Goal: Information Seeking & Learning: Learn about a topic

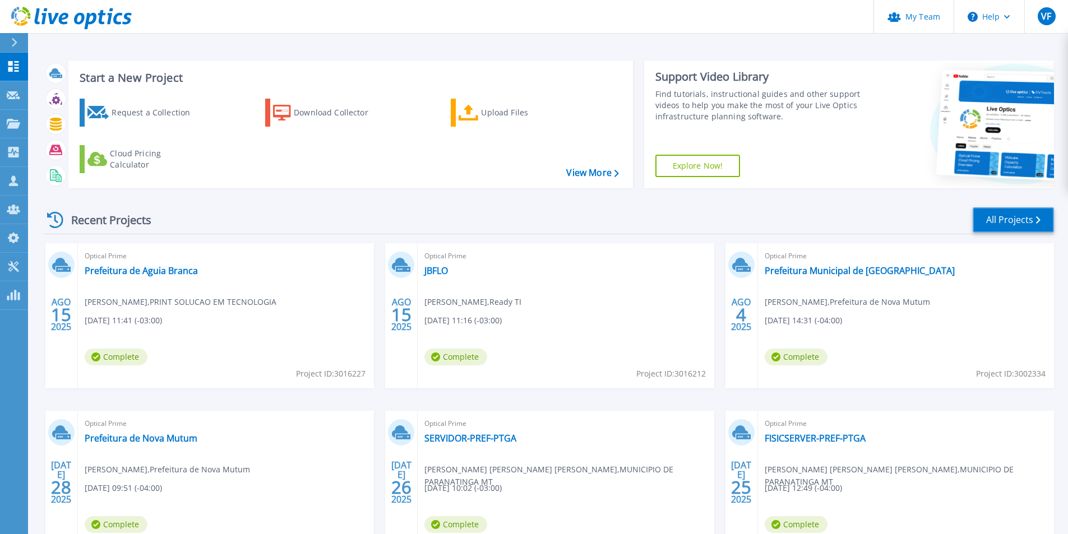
drag, startPoint x: 1043, startPoint y: 222, endPoint x: 910, endPoint y: 210, distance: 132.8
click at [1043, 221] on link "All Projects" at bounding box center [1012, 219] width 81 height 25
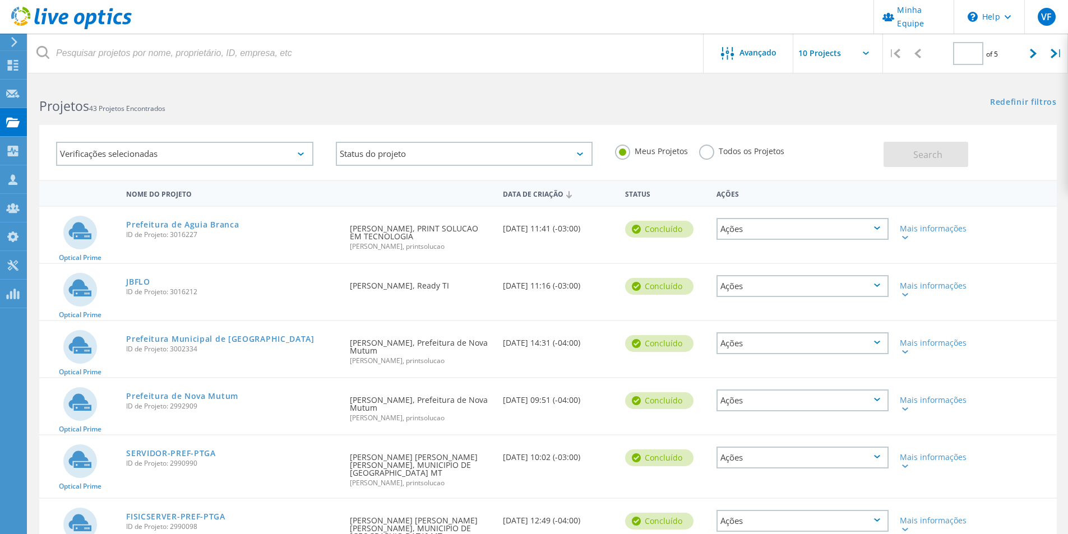
type input "1"
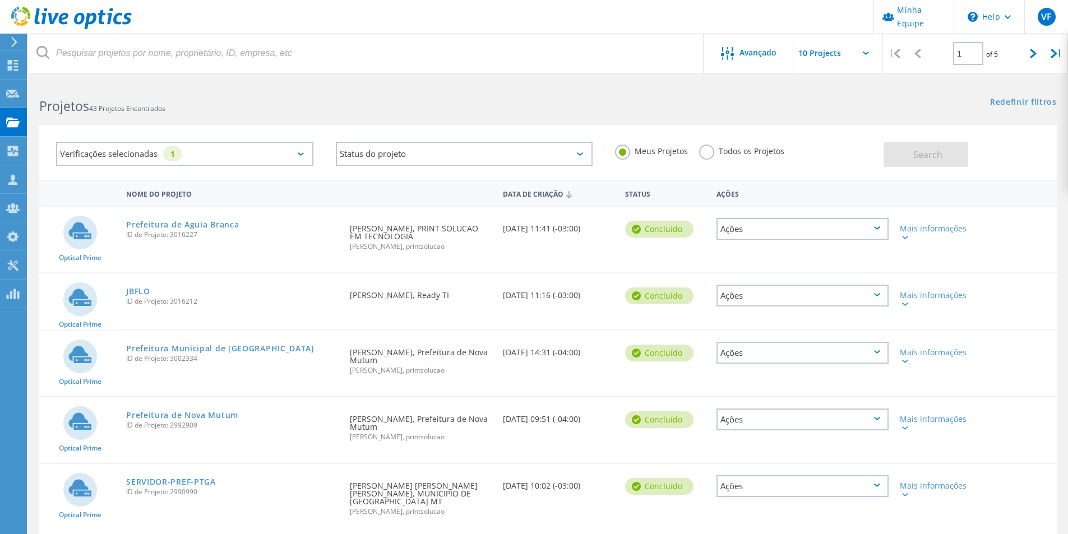
click at [743, 147] on label "Todos os Projetos" at bounding box center [741, 150] width 85 height 11
click at [0, 0] on input "Todos os Projetos" at bounding box center [0, 0] width 0 height 0
click at [221, 158] on div "Verificações selecionadas 1" at bounding box center [184, 154] width 257 height 24
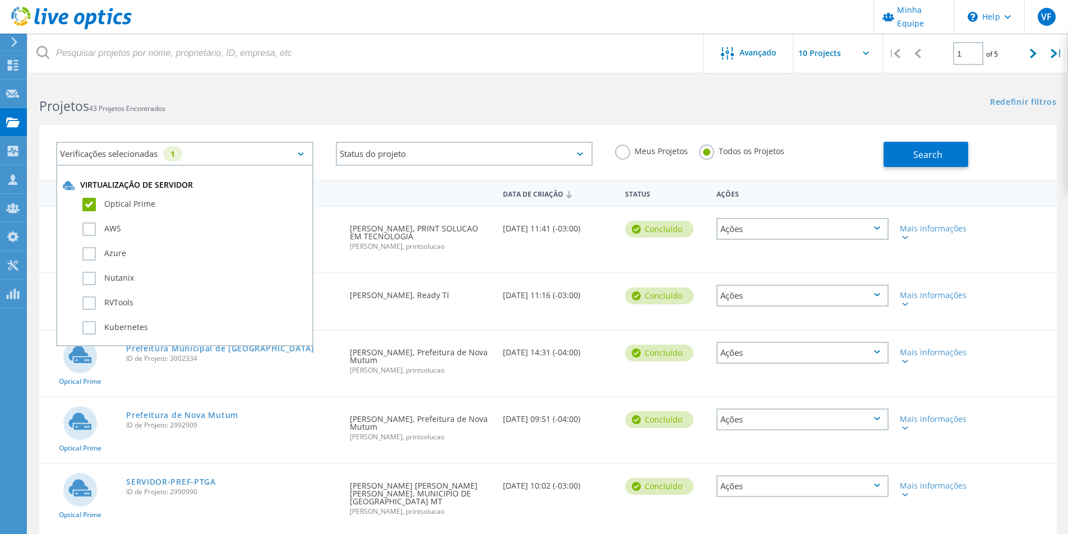
click at [223, 157] on div "Verificações selecionadas 1" at bounding box center [184, 154] width 257 height 24
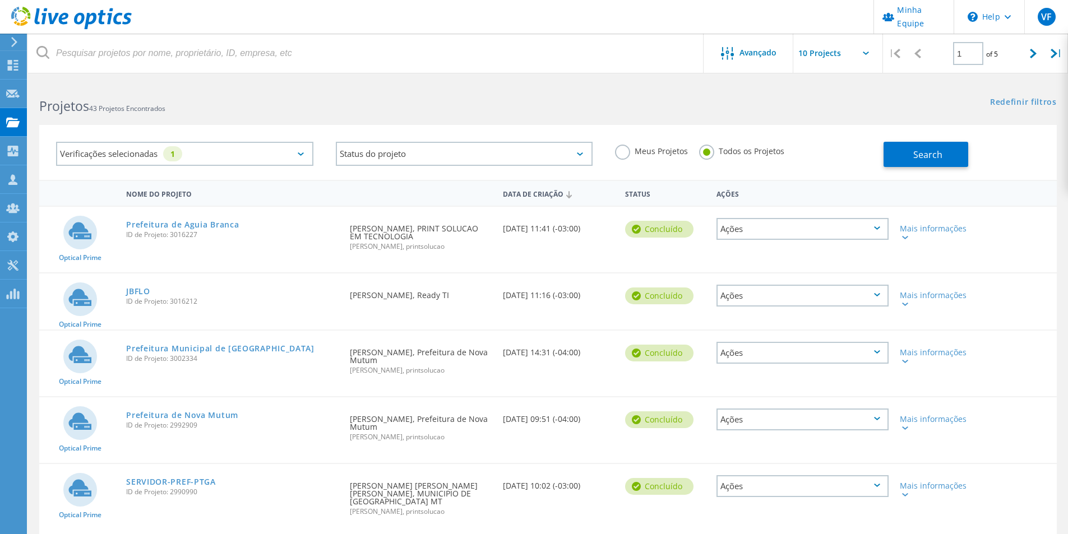
click at [851, 48] on input "text" at bounding box center [849, 53] width 112 height 39
click at [840, 141] on div "Show 40 Projects" at bounding box center [849, 138] width 111 height 18
type input "Show 40 Projects"
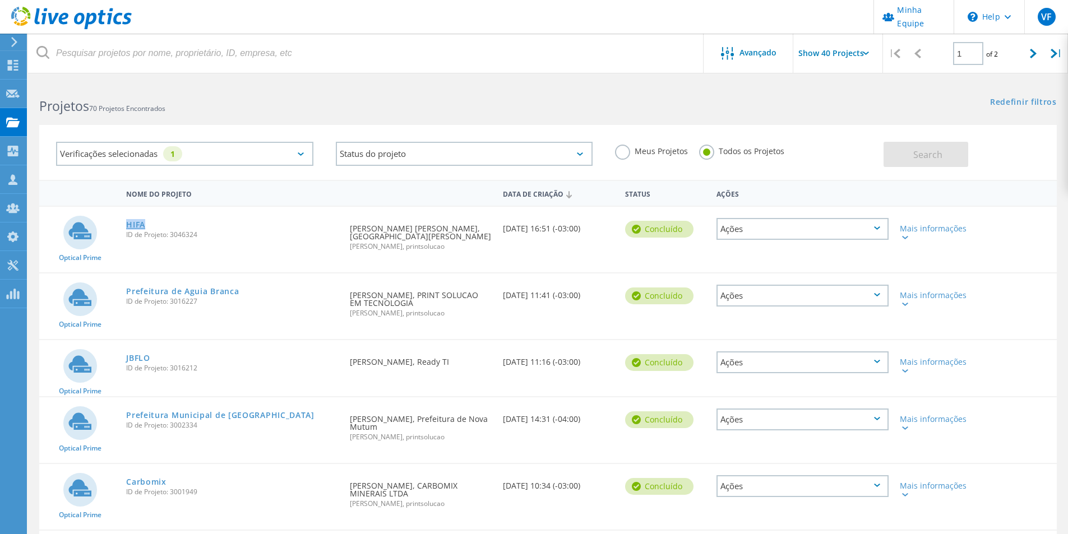
click at [127, 221] on link "HIFA" at bounding box center [135, 225] width 19 height 8
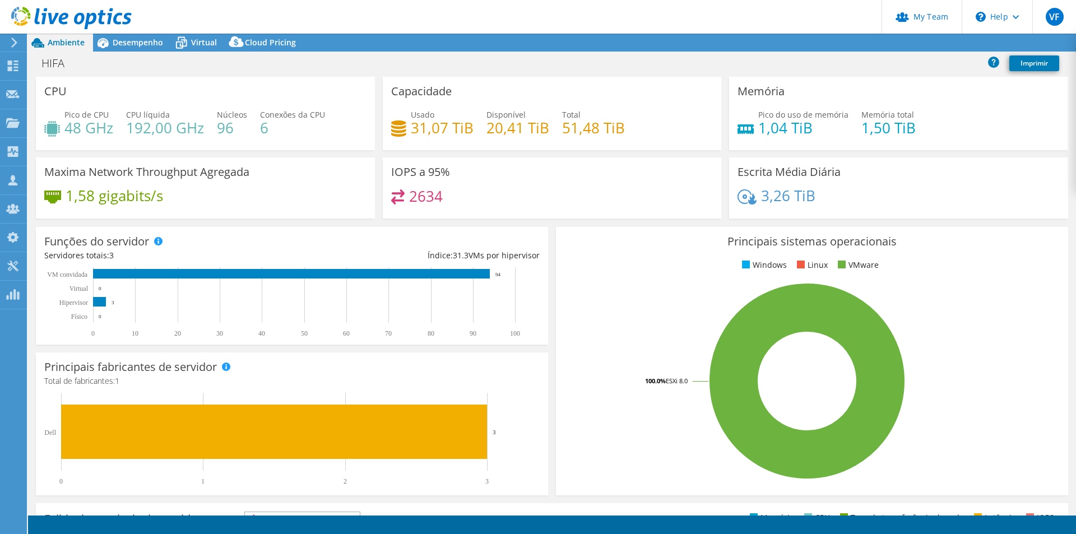
select select "USD"
click at [196, 41] on span "Virtual" at bounding box center [204, 42] width 26 height 11
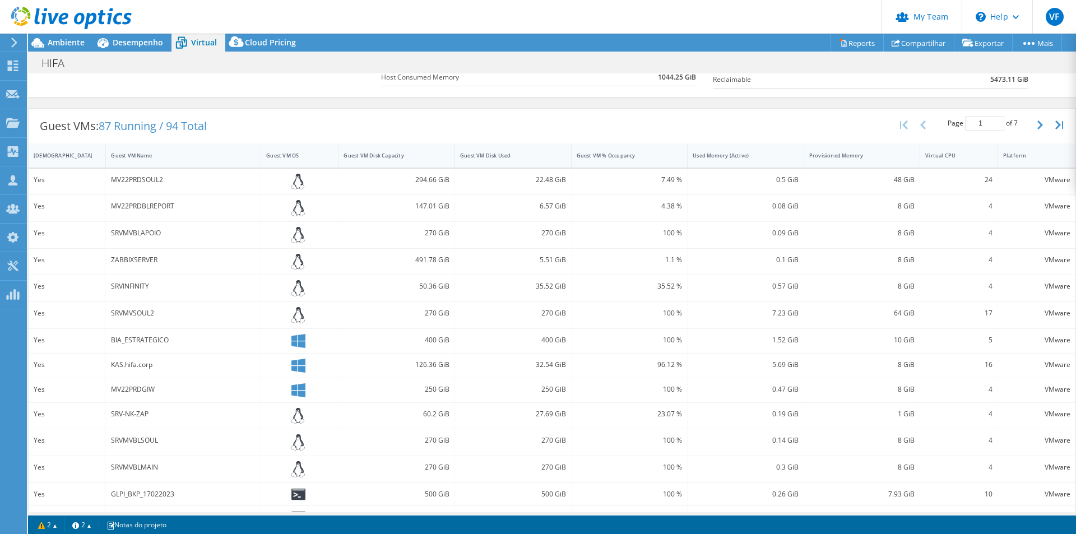
scroll to position [123, 0]
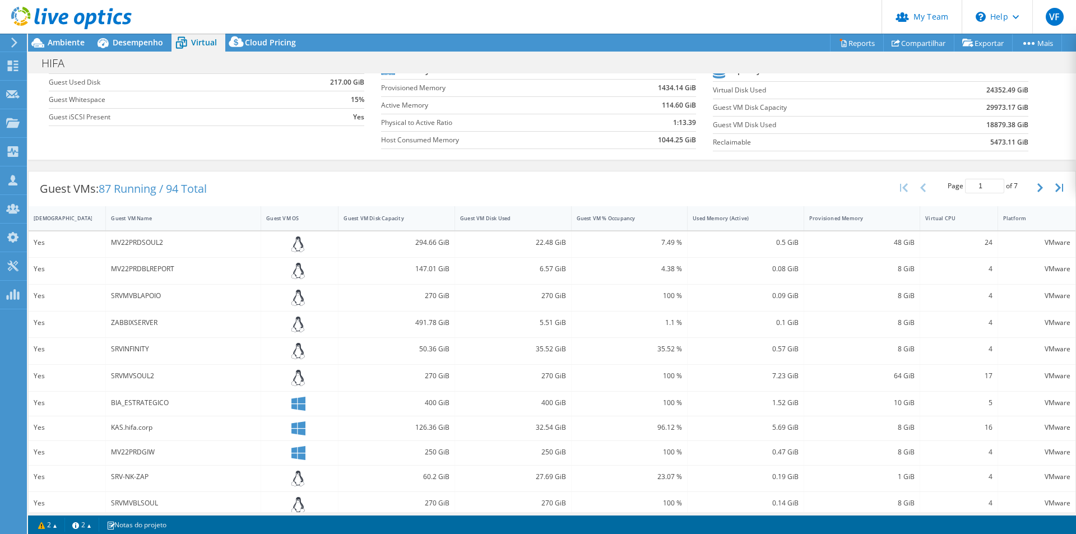
click at [132, 191] on span "87 Running / 94 Total" at bounding box center [153, 188] width 108 height 15
click at [178, 191] on span "87 Running / 94 Total" at bounding box center [153, 188] width 108 height 15
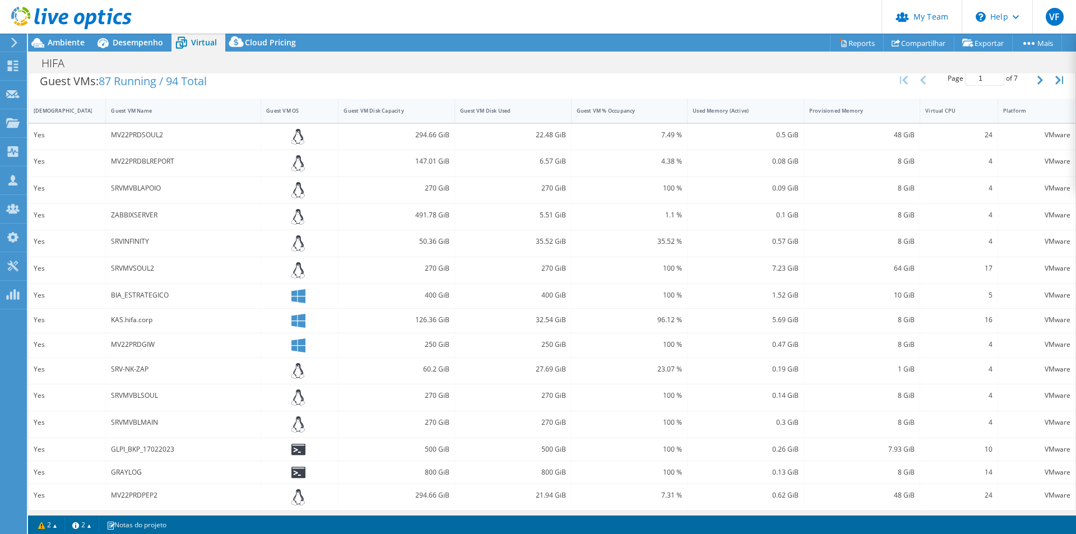
scroll to position [235, 0]
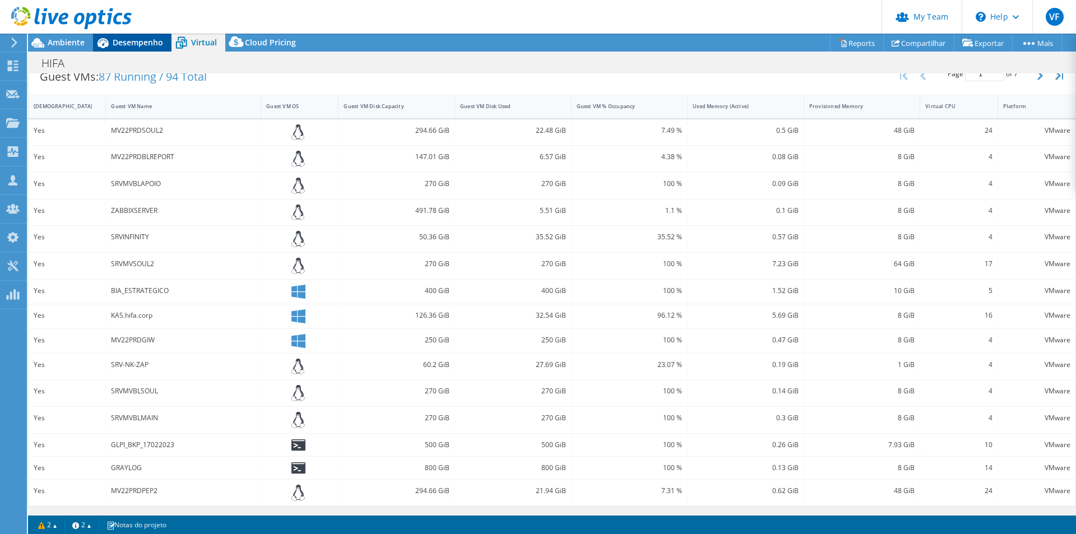
click at [143, 45] on span "Desempenho" at bounding box center [138, 42] width 50 height 11
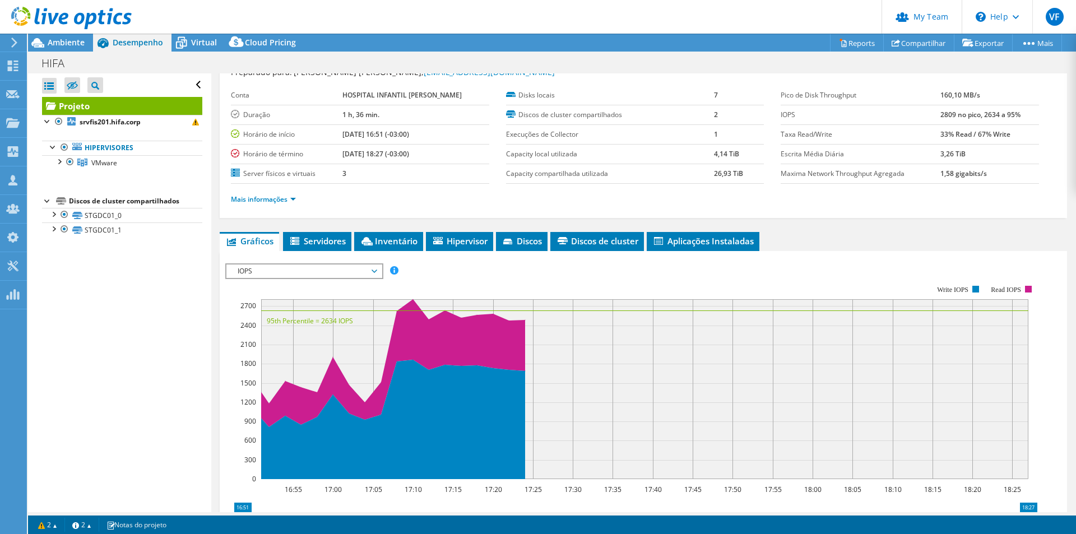
scroll to position [56, 0]
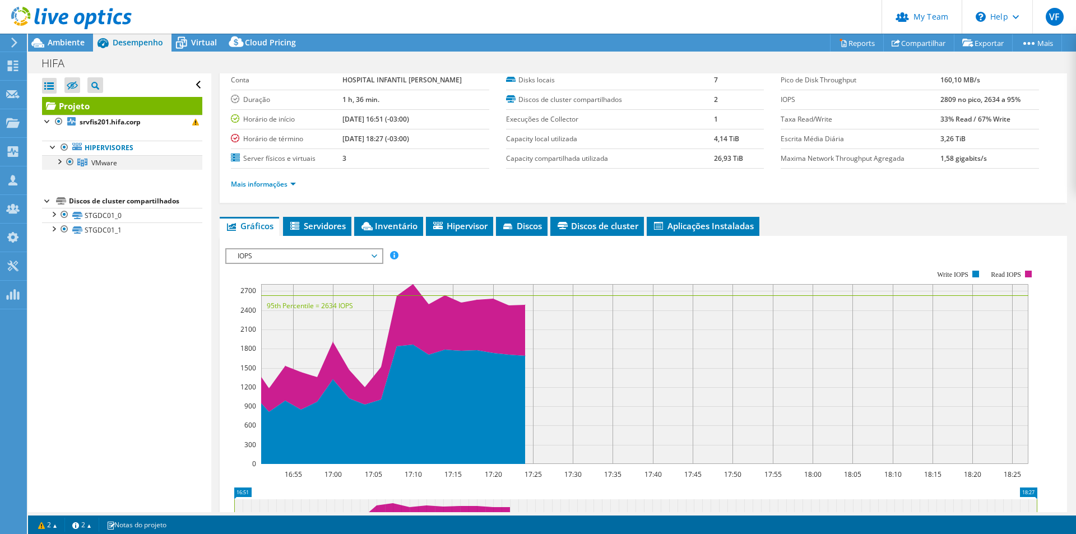
click at [54, 163] on div at bounding box center [58, 160] width 11 height 11
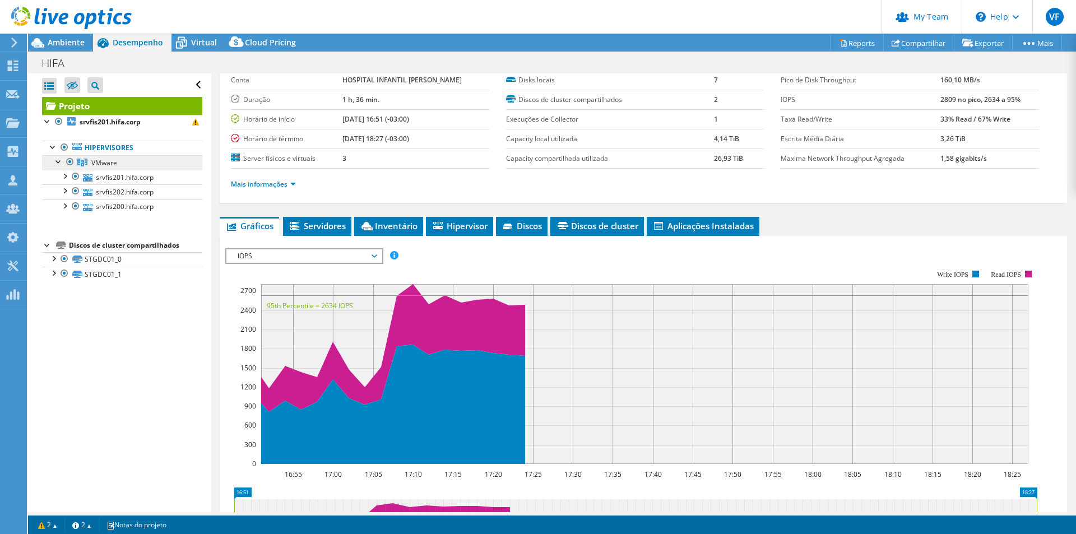
click at [105, 162] on span "VMware" at bounding box center [104, 163] width 26 height 10
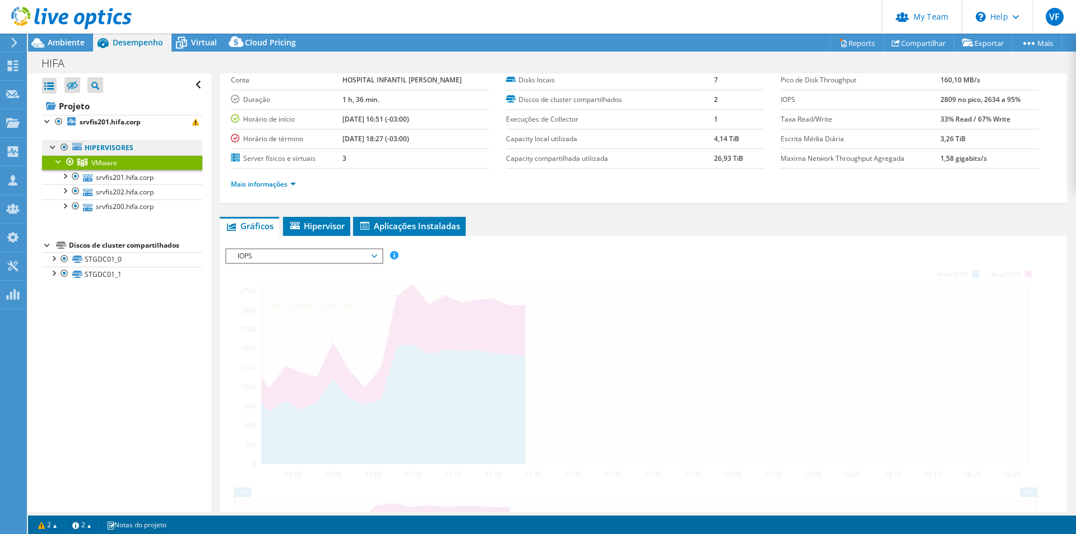
click at [106, 149] on link "Hipervisores" at bounding box center [122, 148] width 160 height 15
click at [49, 143] on div at bounding box center [53, 146] width 11 height 11
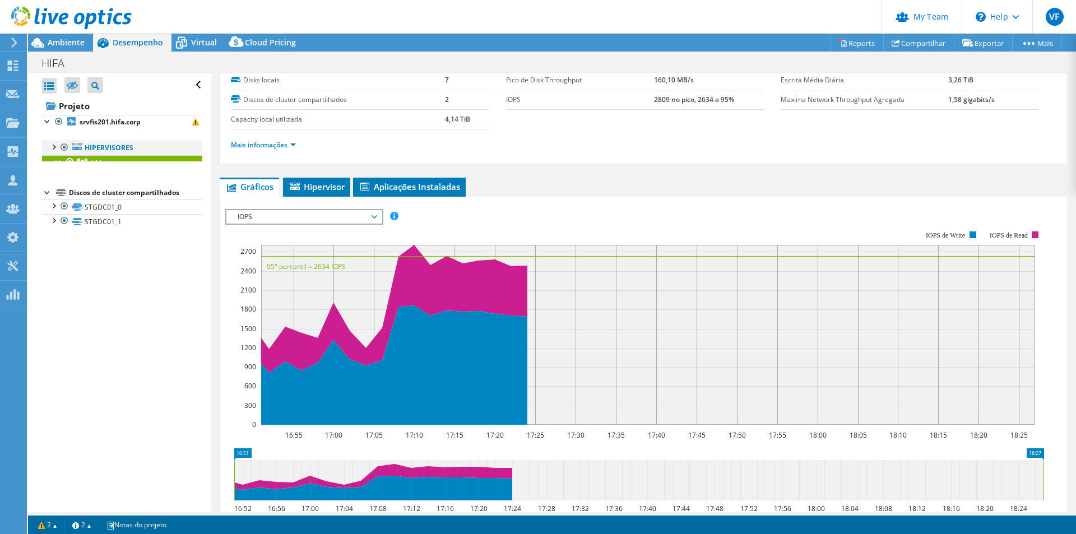
click at [49, 143] on div at bounding box center [53, 146] width 11 height 11
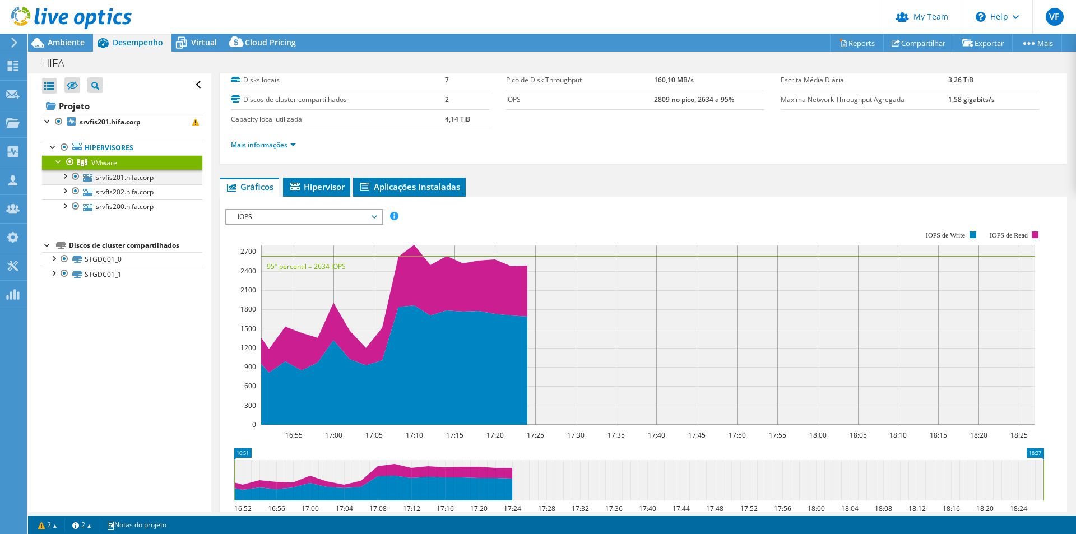
click at [68, 173] on div at bounding box center [64, 175] width 11 height 11
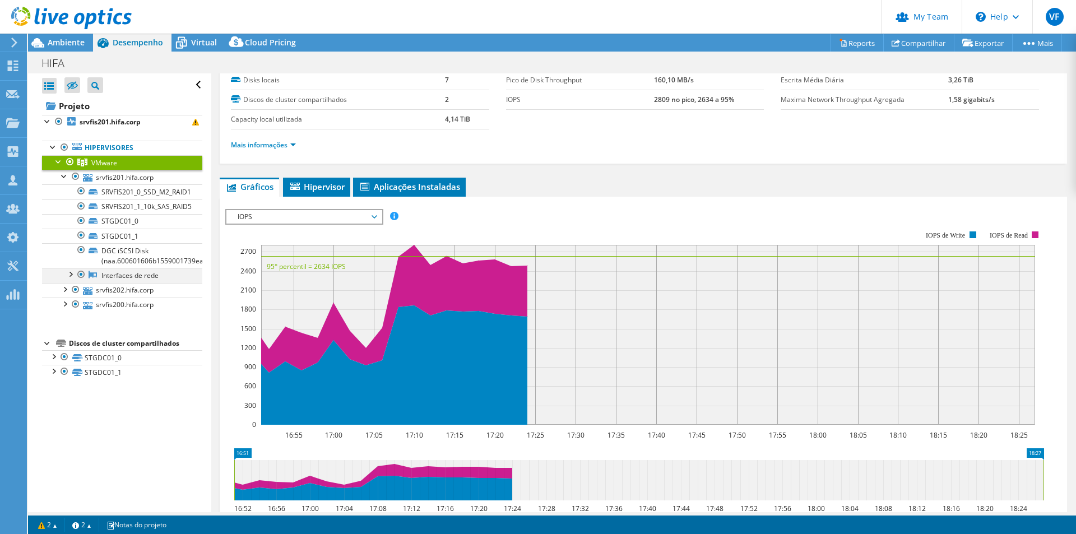
click at [69, 274] on div at bounding box center [69, 273] width 11 height 11
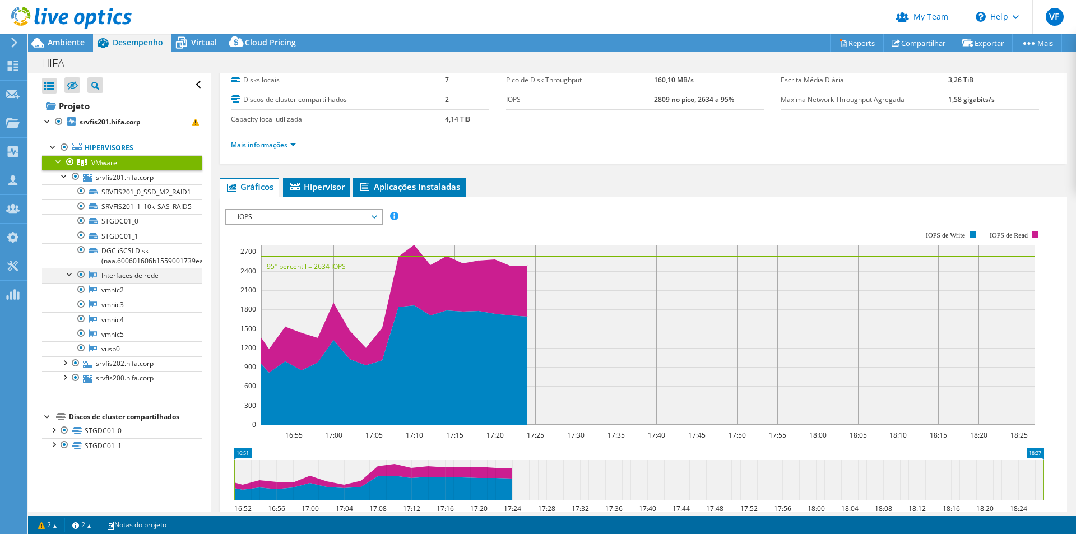
click at [68, 271] on div at bounding box center [69, 273] width 11 height 11
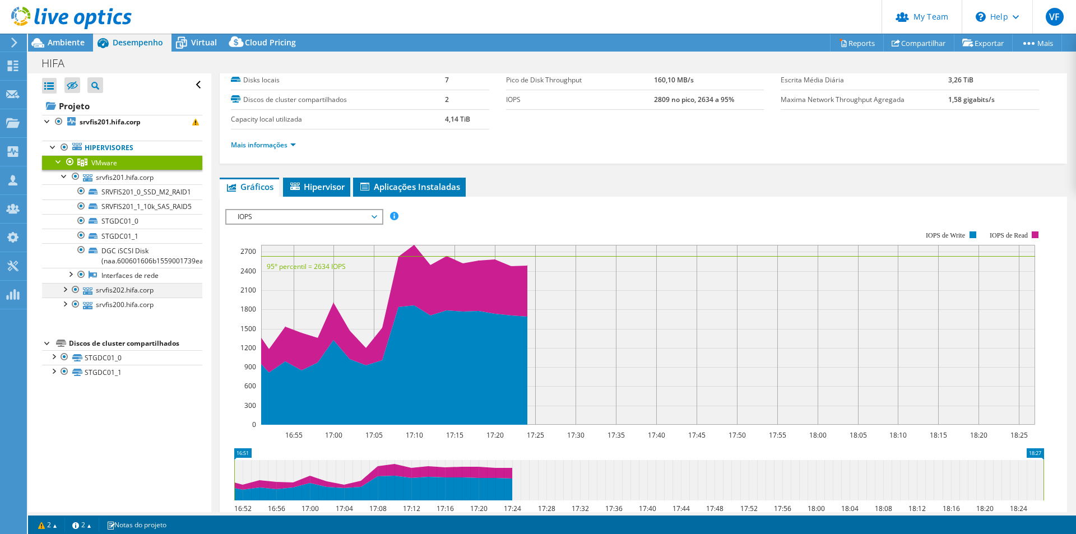
click at [72, 288] on div at bounding box center [75, 289] width 11 height 13
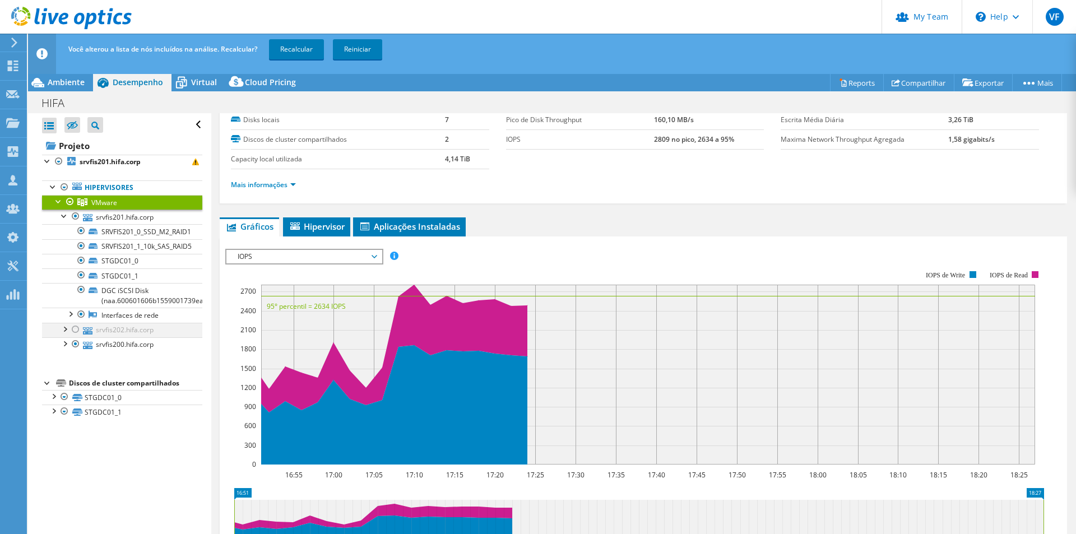
click at [78, 327] on div at bounding box center [75, 329] width 11 height 13
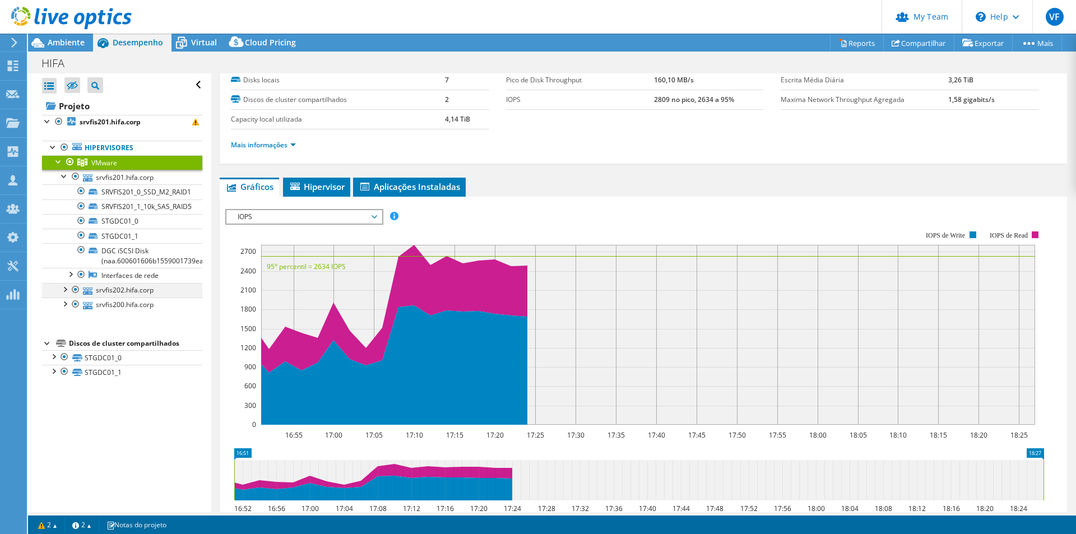
click at [63, 291] on div at bounding box center [64, 288] width 11 height 11
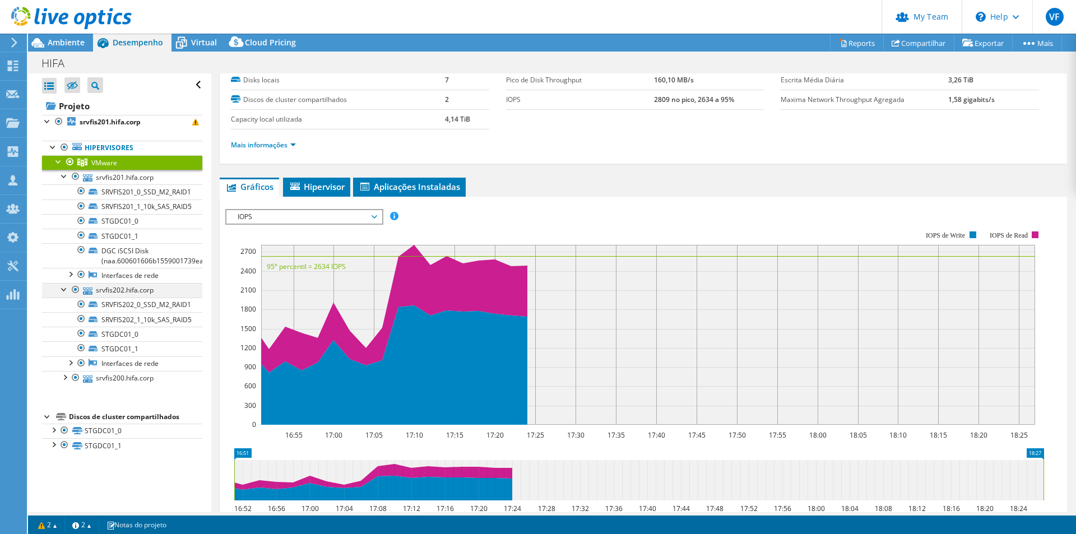
click at [63, 291] on div at bounding box center [64, 288] width 11 height 11
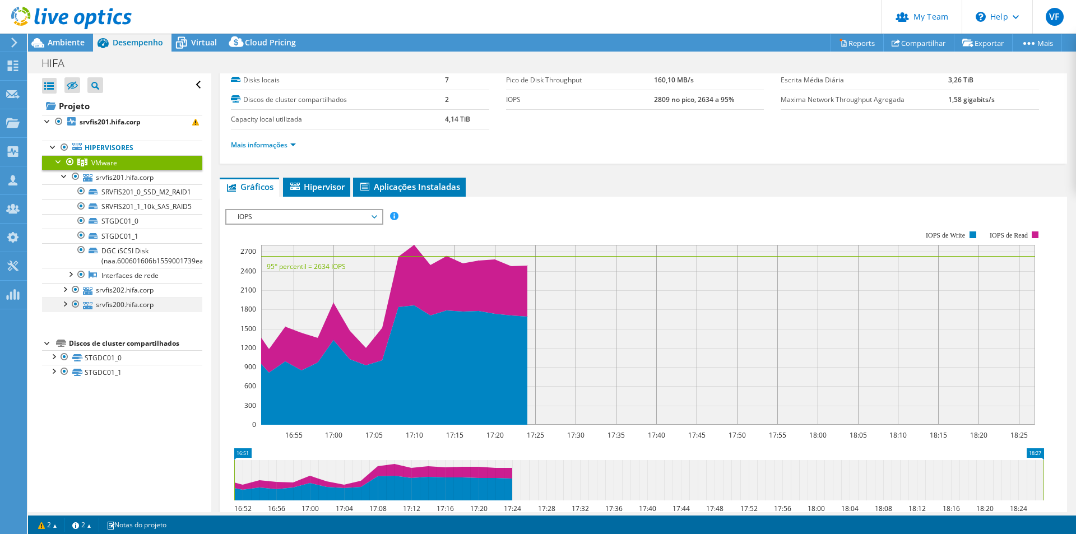
click at [62, 308] on div at bounding box center [64, 303] width 11 height 11
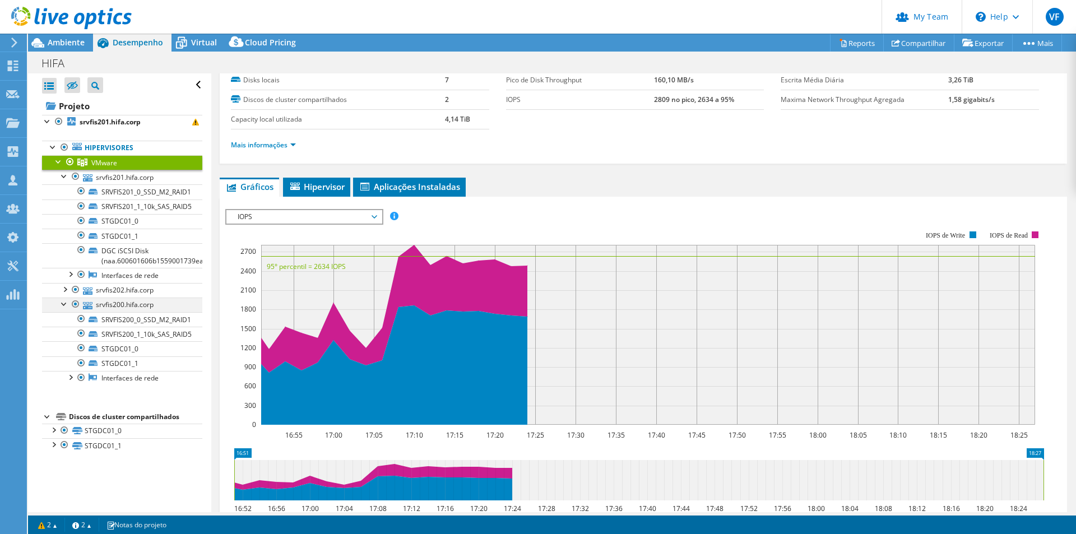
click at [62, 305] on div at bounding box center [64, 303] width 11 height 11
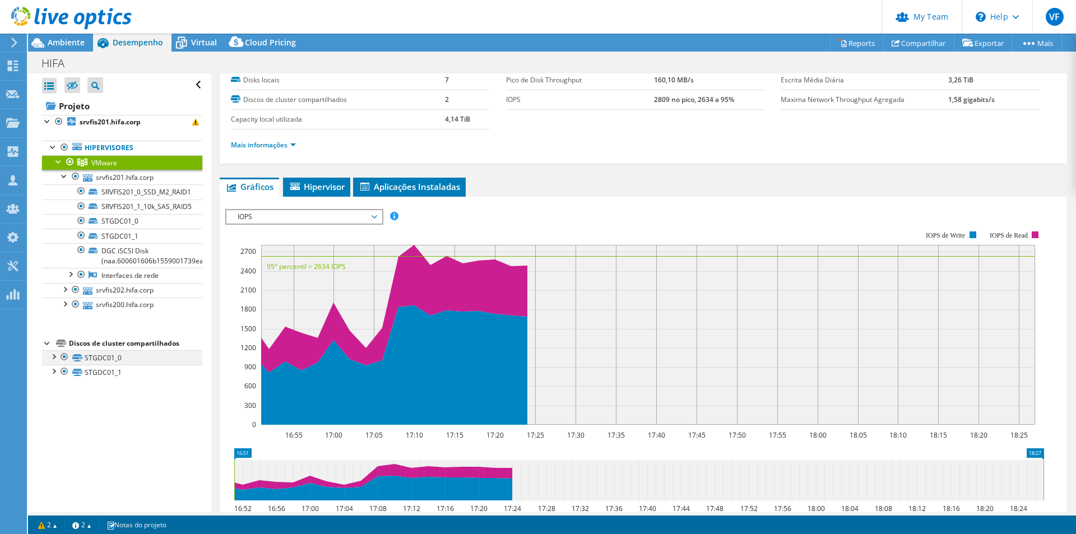
click at [52, 356] on div at bounding box center [53, 355] width 11 height 11
click at [56, 371] on div at bounding box center [53, 370] width 11 height 11
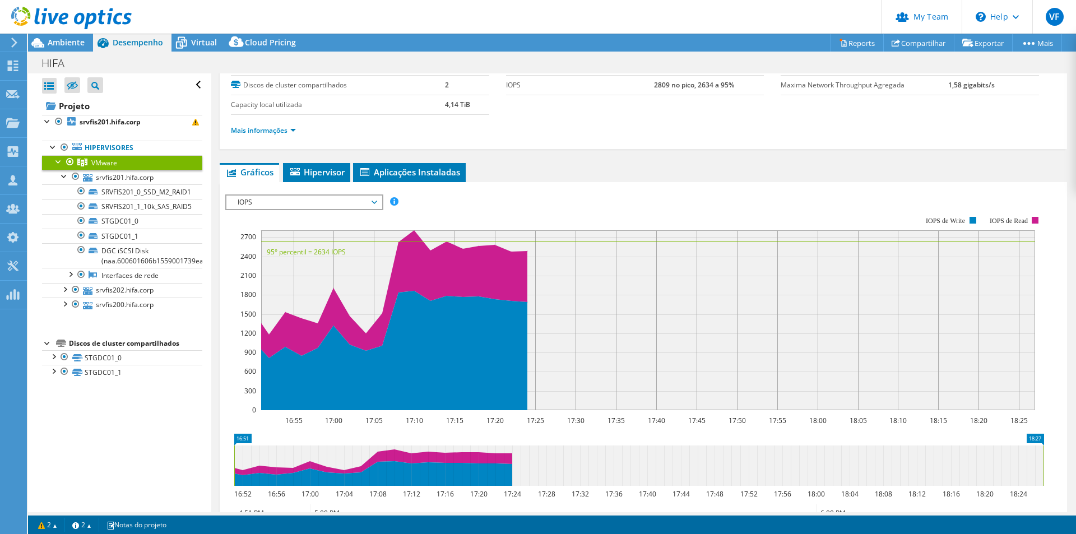
scroll to position [45, 0]
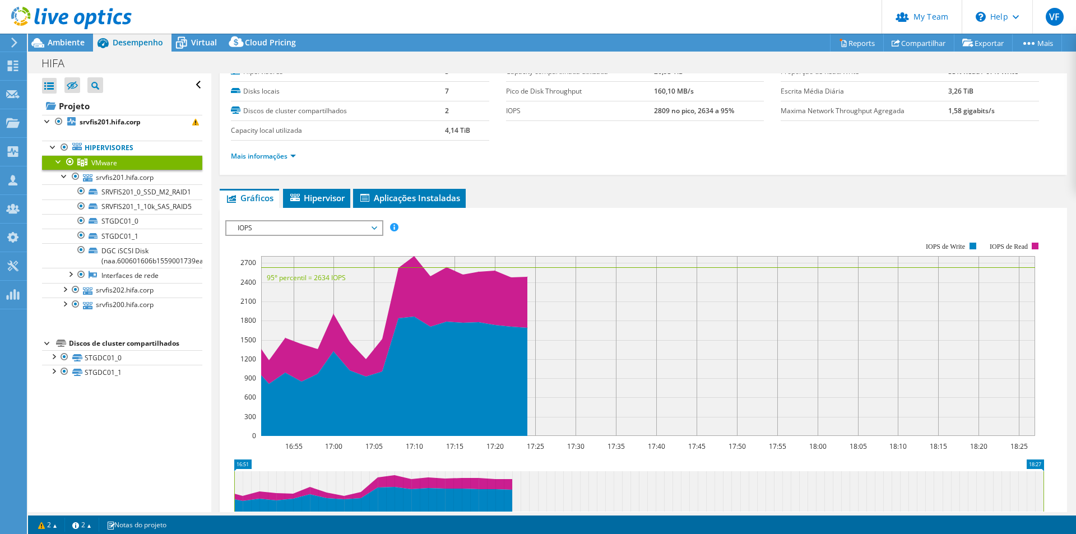
click at [332, 229] on span "IOPS" at bounding box center [304, 227] width 144 height 13
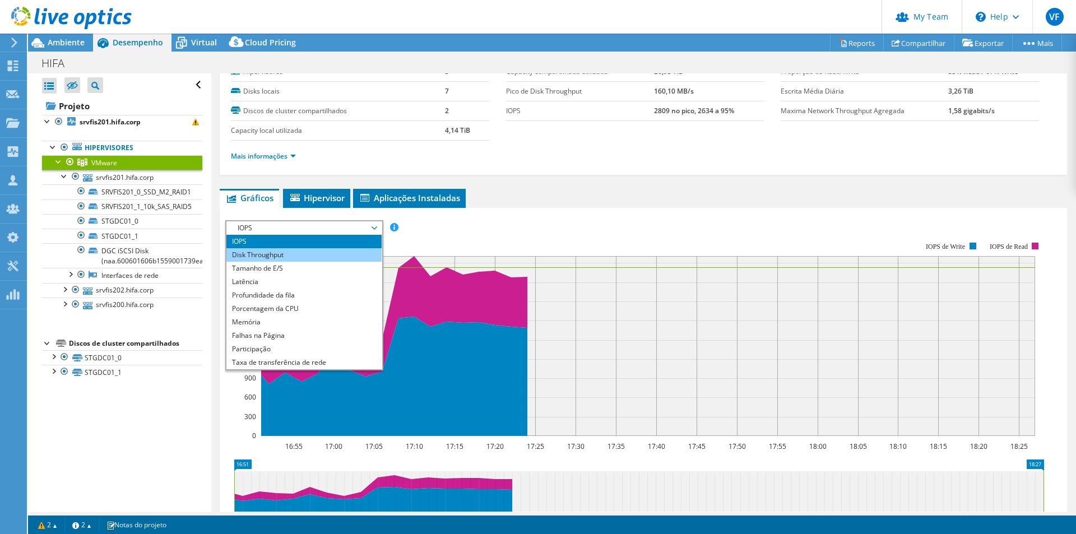
click at [337, 250] on li "Disk Throughput" at bounding box center [303, 254] width 155 height 13
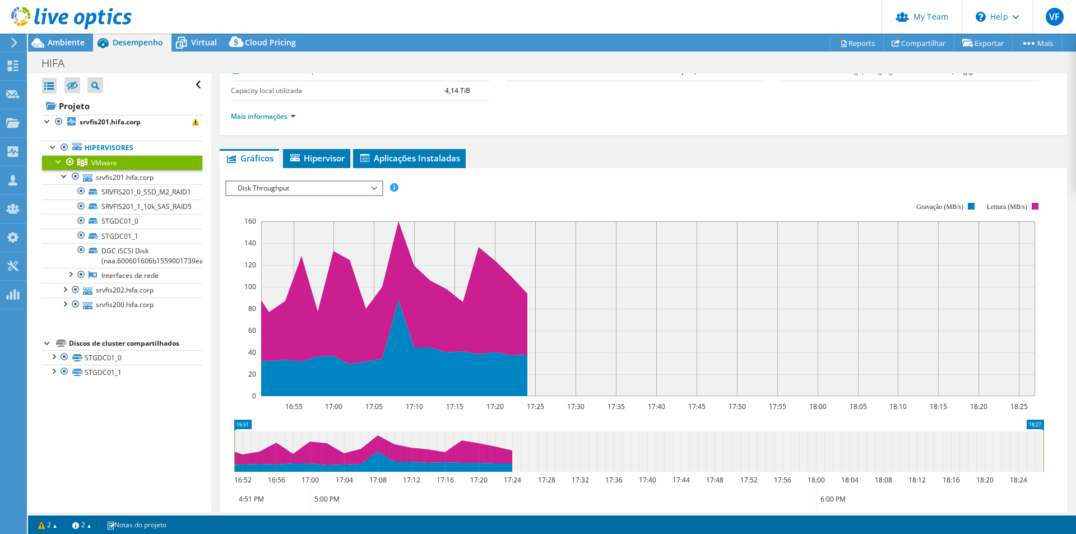
scroll to position [101, 0]
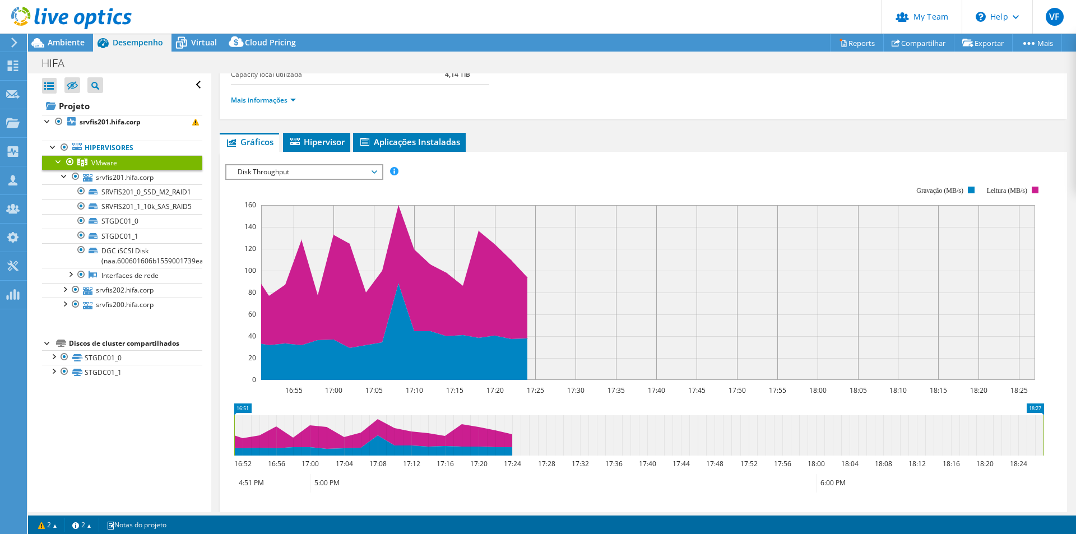
click at [318, 173] on span "Disk Throughput" at bounding box center [304, 171] width 144 height 13
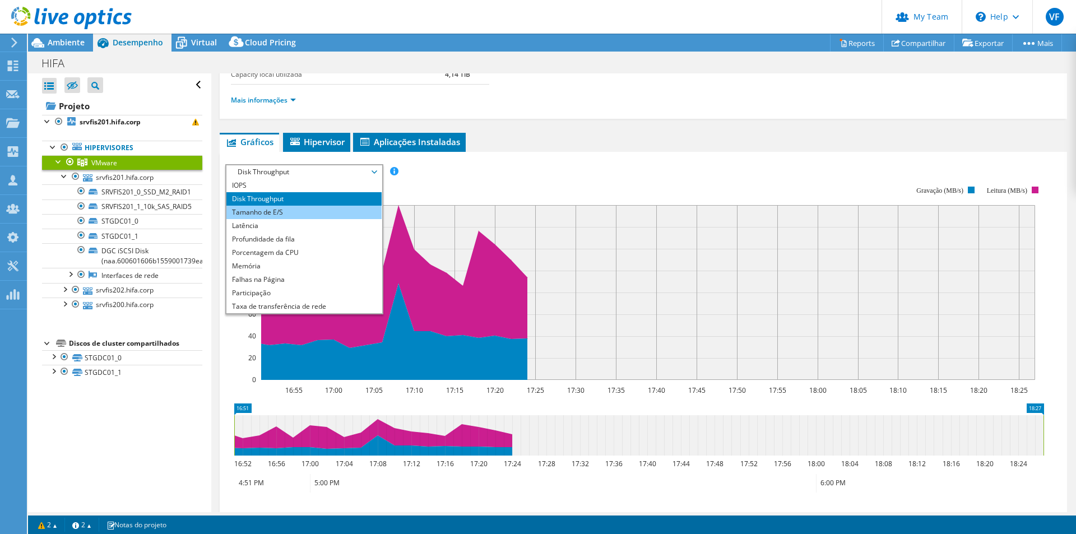
click at [318, 215] on li "Tamanho de E/S" at bounding box center [303, 212] width 155 height 13
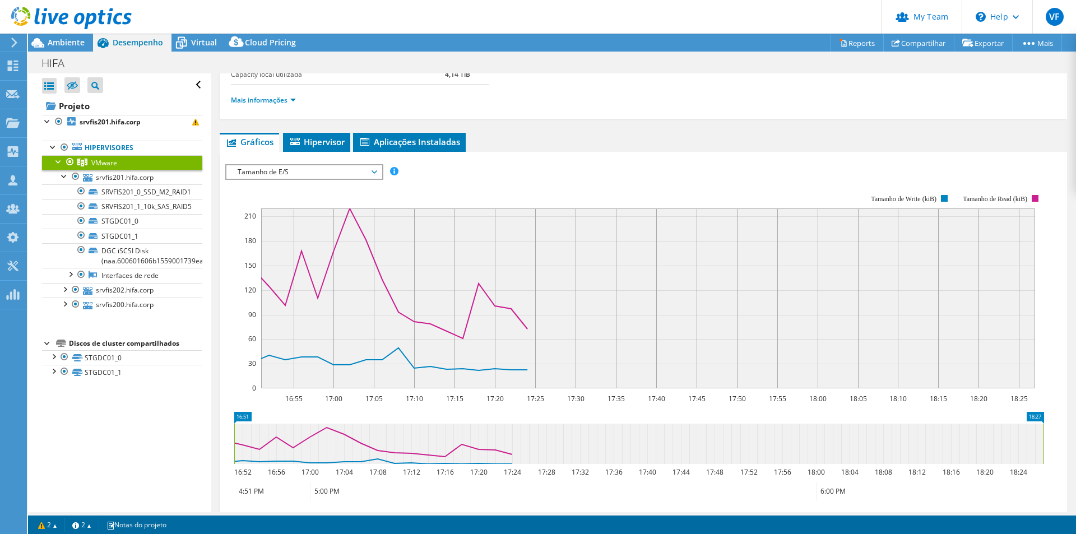
click at [327, 173] on span "Tamanho de E/S" at bounding box center [304, 171] width 144 height 13
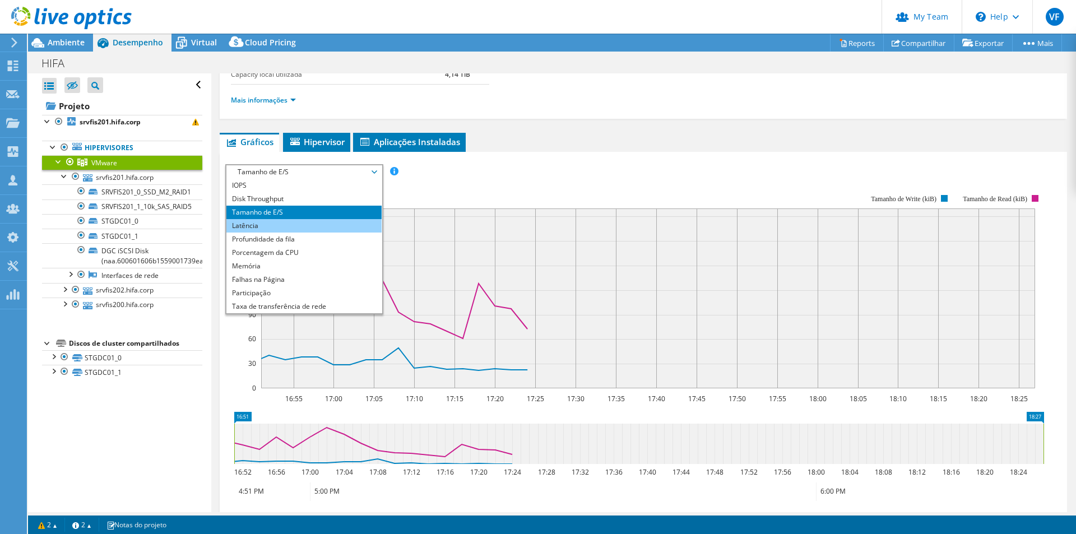
click at [329, 225] on li "Latência" at bounding box center [303, 225] width 155 height 13
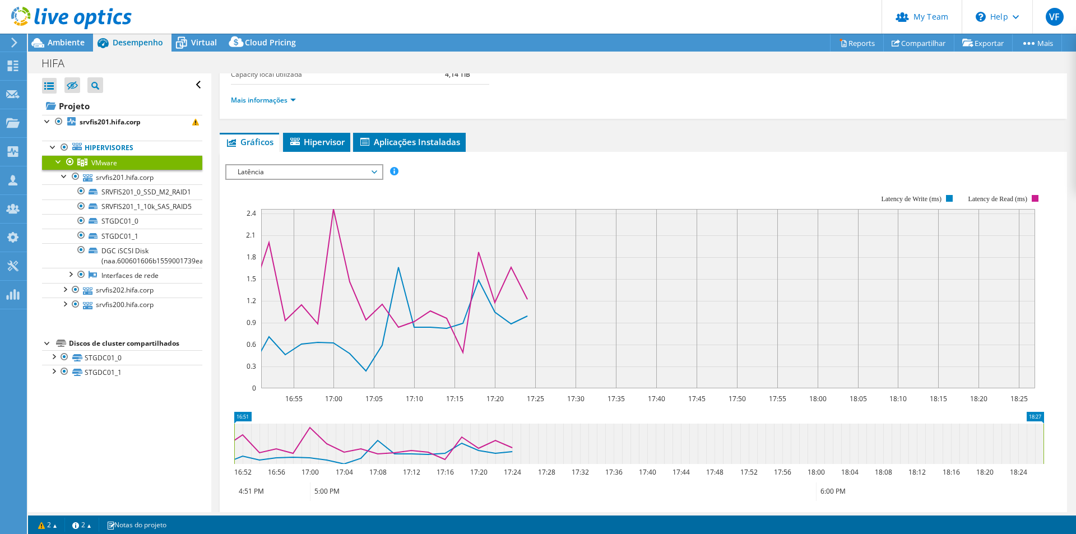
click at [257, 178] on span "Latência" at bounding box center [304, 171] width 144 height 13
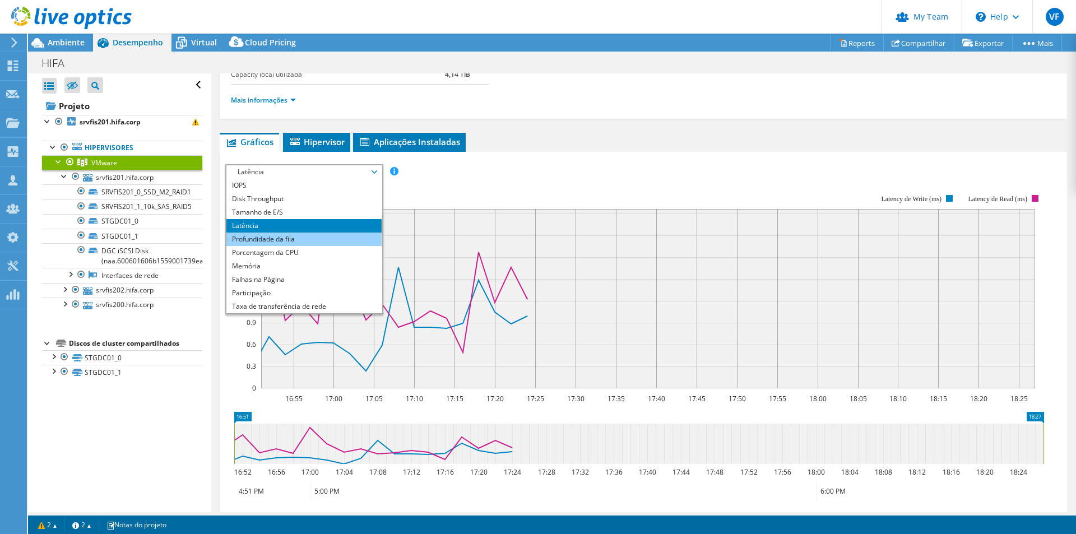
click at [313, 243] on li "Profundidade da fila" at bounding box center [303, 239] width 155 height 13
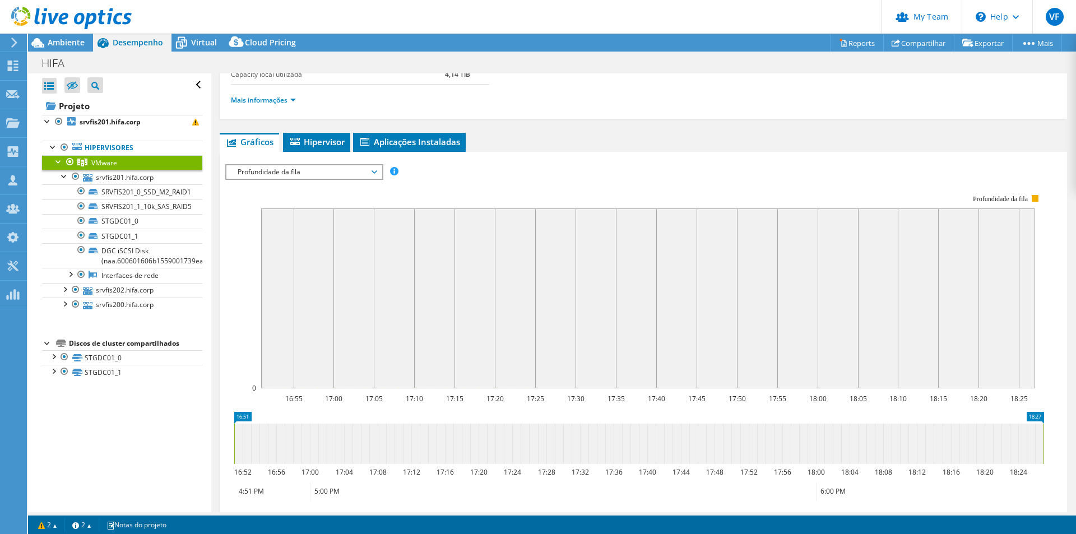
click at [323, 178] on span "Profundidade da fila" at bounding box center [304, 171] width 144 height 13
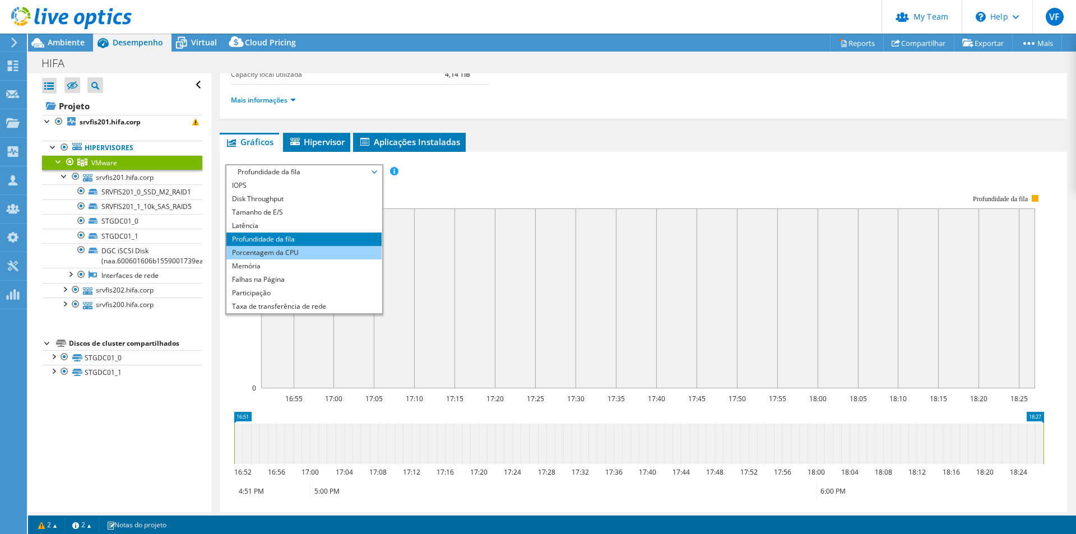
click at [325, 247] on li "Porcentagem da CPU" at bounding box center [303, 252] width 155 height 13
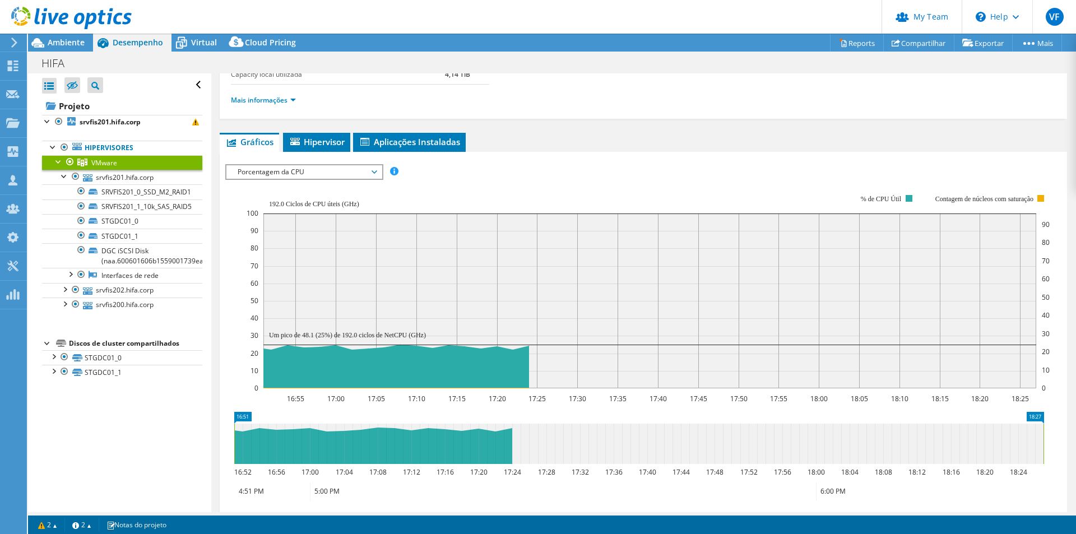
click at [282, 180] on rect at bounding box center [648, 291] width 803 height 224
click at [284, 171] on span "Porcentagem da CPU" at bounding box center [304, 171] width 144 height 13
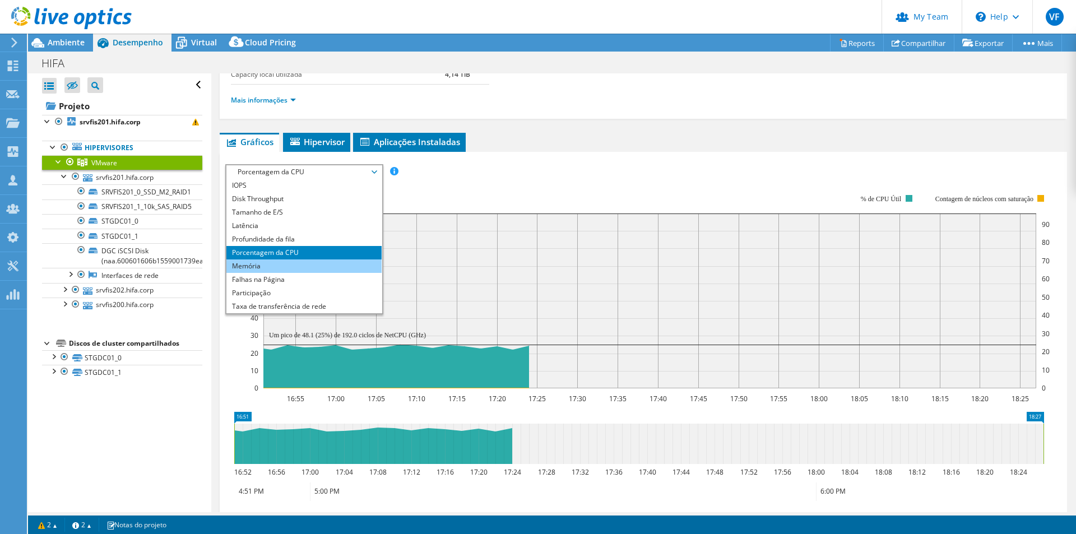
click at [302, 268] on li "Memória" at bounding box center [303, 266] width 155 height 13
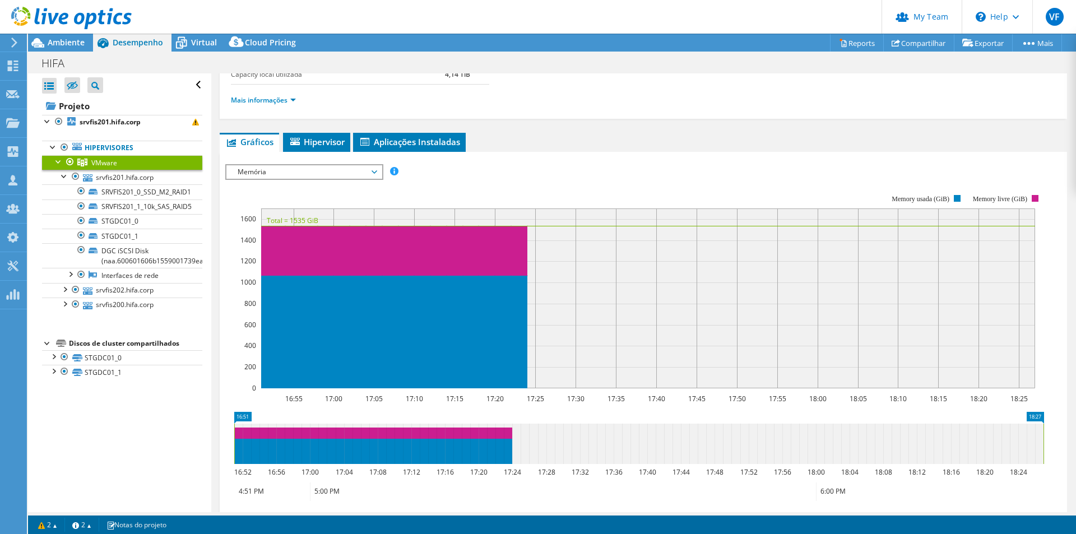
click at [277, 175] on span "Memória" at bounding box center [304, 171] width 144 height 13
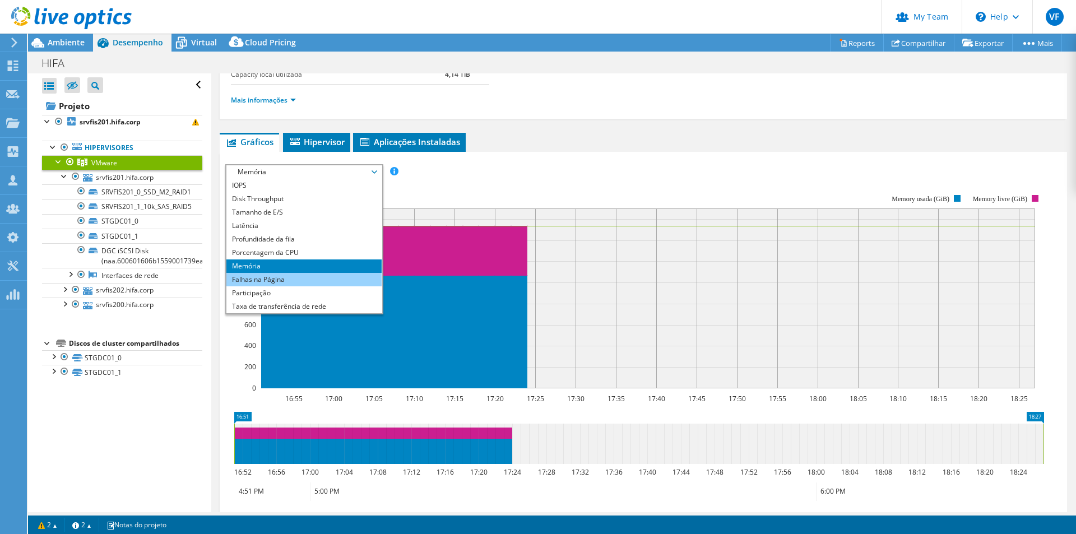
click at [302, 284] on li "Falhas na Página" at bounding box center [303, 279] width 155 height 13
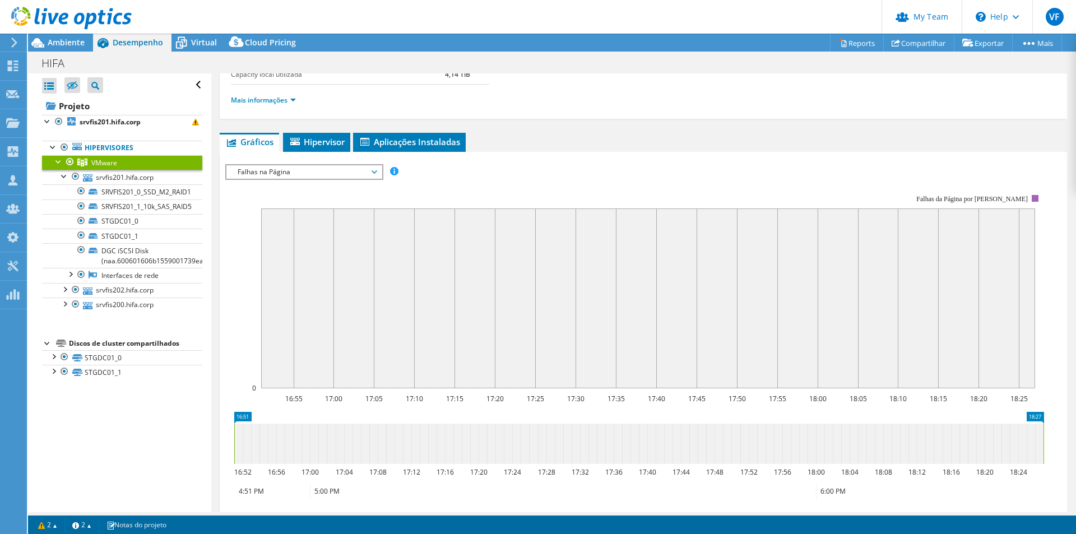
click at [268, 174] on span "Falhas na Página" at bounding box center [304, 171] width 144 height 13
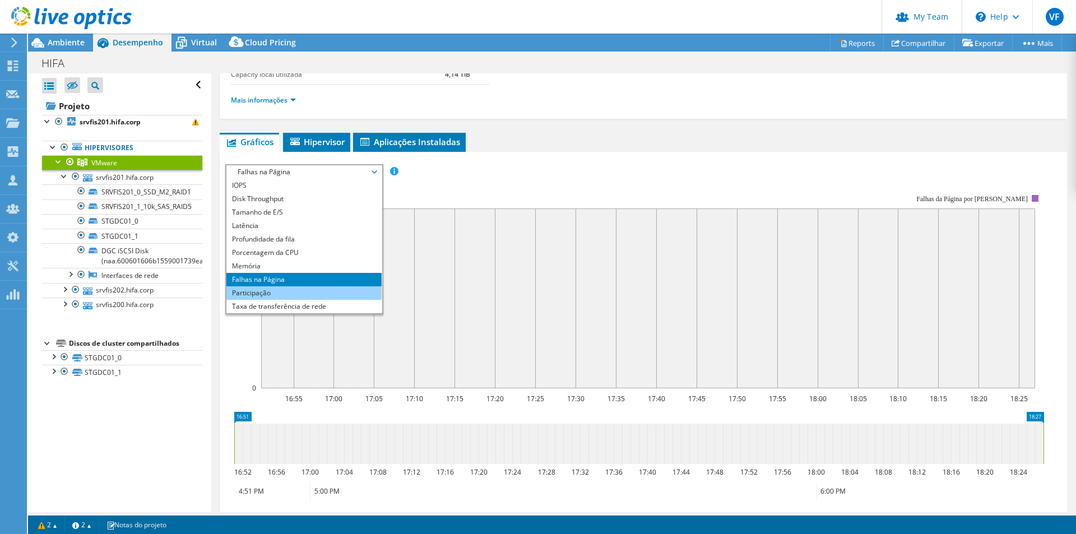
click at [287, 289] on li "Participação" at bounding box center [303, 292] width 155 height 13
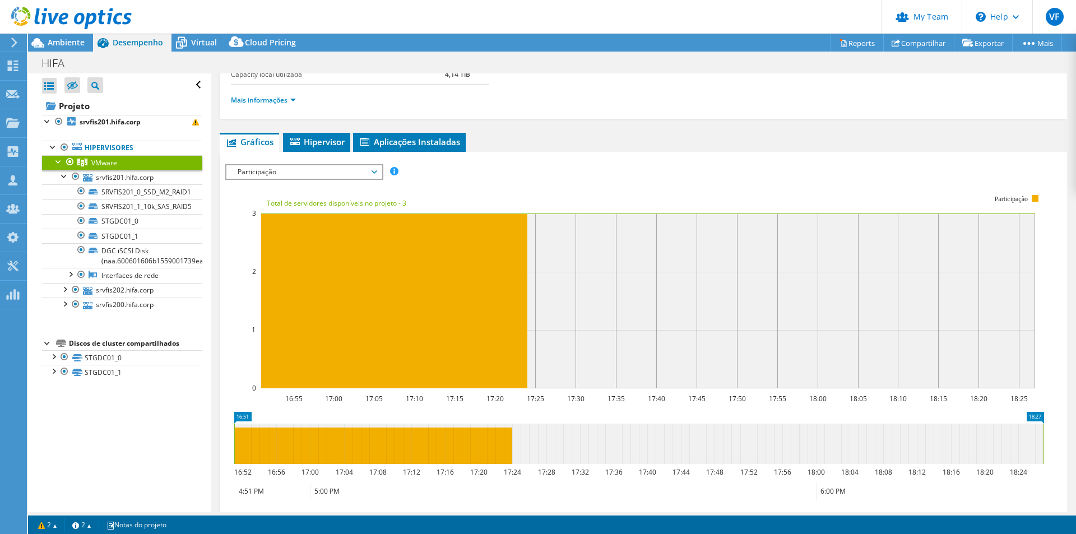
click at [259, 173] on span "Participação" at bounding box center [304, 171] width 144 height 13
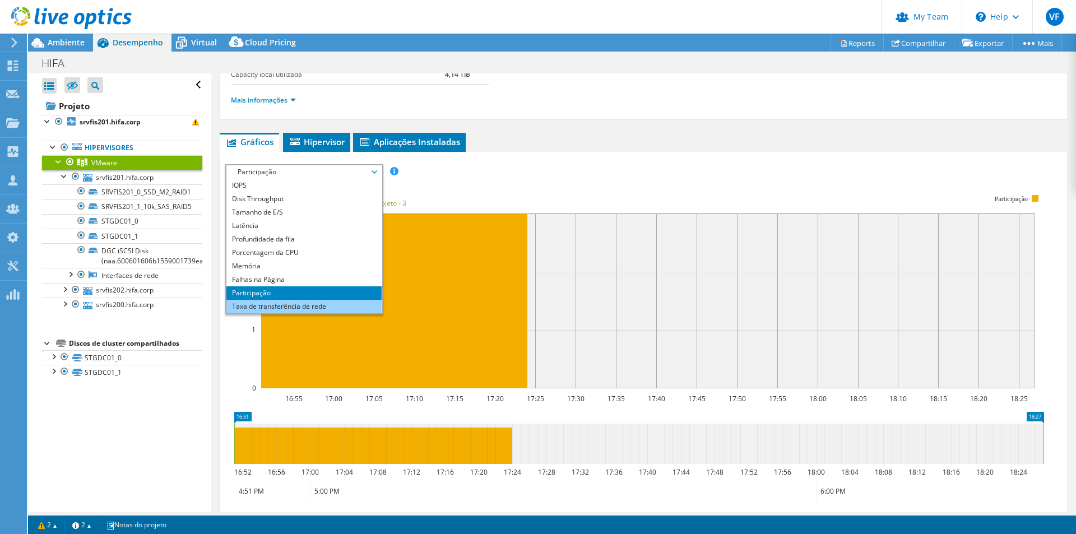
click at [272, 311] on li "Taxa de transferência de rede" at bounding box center [303, 306] width 155 height 13
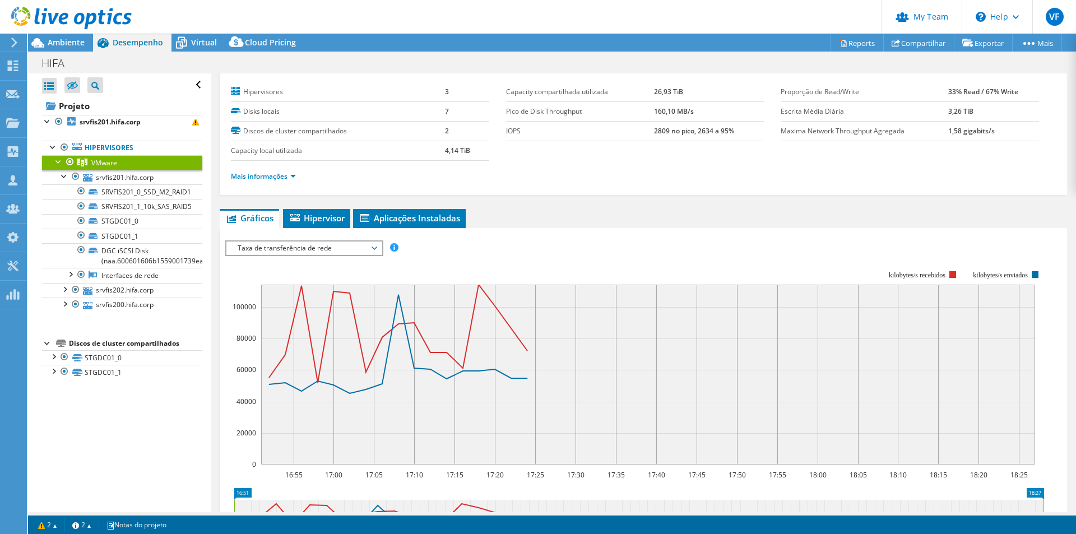
scroll to position [0, 0]
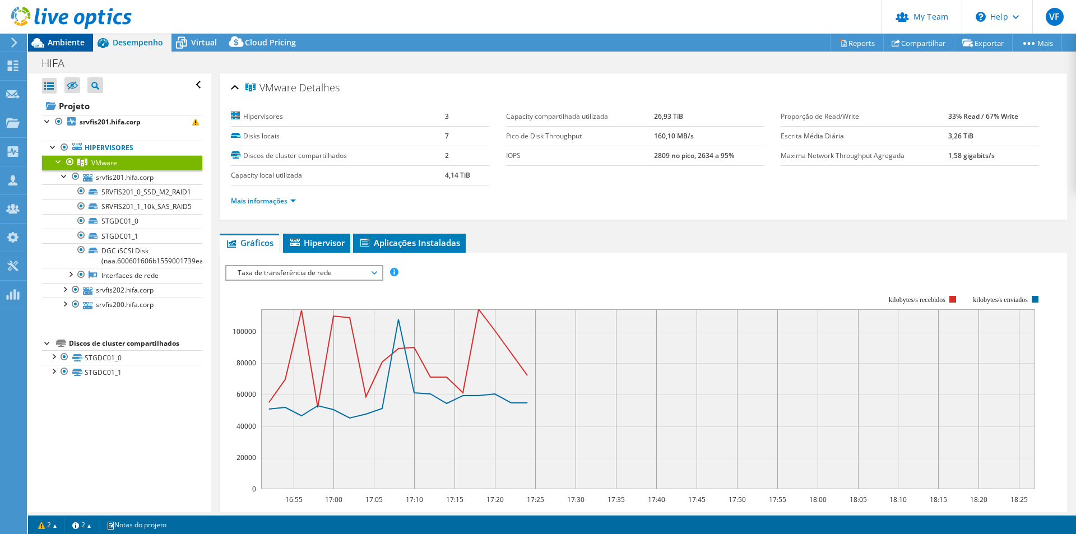
click at [47, 41] on icon at bounding box center [38, 43] width 20 height 20
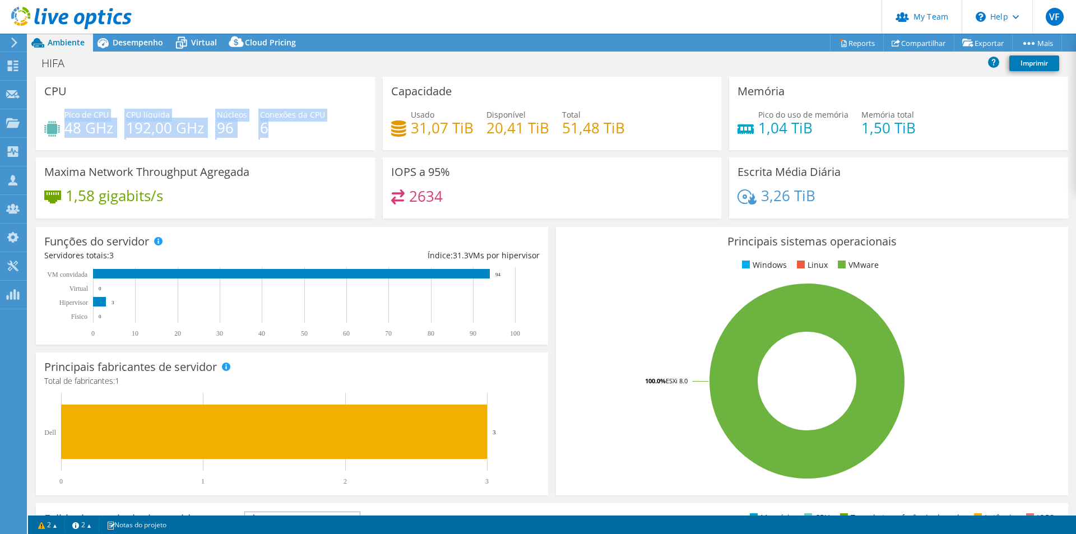
drag, startPoint x: 64, startPoint y: 125, endPoint x: 295, endPoint y: 126, distance: 231.5
click at [295, 126] on div "Pico de CPU 48 GHz CPU líquida 192,00 GHz Núcleos 96 Conexões da CPU 6" at bounding box center [205, 127] width 322 height 36
click at [295, 126] on h4 "6" at bounding box center [292, 128] width 65 height 12
drag, startPoint x: 243, startPoint y: 128, endPoint x: 66, endPoint y: 136, distance: 177.8
click at [66, 136] on div "Pico de CPU 48 GHz CPU líquida 192,00 GHz Núcleos 96 Conexões da CPU 6" at bounding box center [205, 127] width 322 height 36
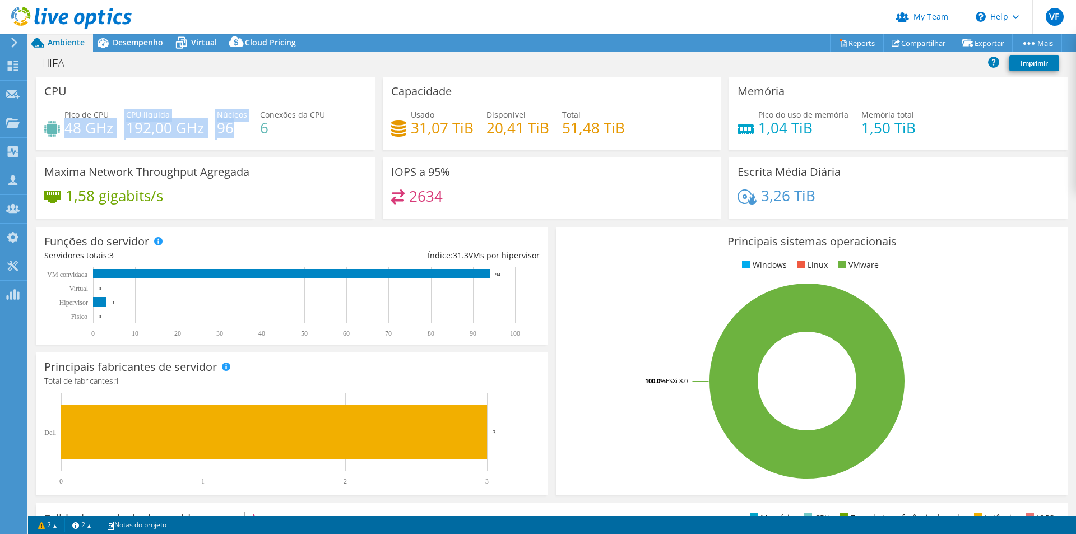
click at [233, 134] on h4 "96" at bounding box center [232, 128] width 30 height 12
drag, startPoint x: 189, startPoint y: 134, endPoint x: 70, endPoint y: 133, distance: 119.4
click at [70, 133] on div "Pico de CPU 48 GHz CPU líquida 192,00 GHz Núcleos 96 Conexões da CPU 6" at bounding box center [205, 127] width 322 height 36
click at [123, 177] on h3 "Maxima Network Throughput Agregada" at bounding box center [146, 172] width 205 height 12
drag, startPoint x: 61, startPoint y: 117, endPoint x: 96, endPoint y: 155, distance: 52.0
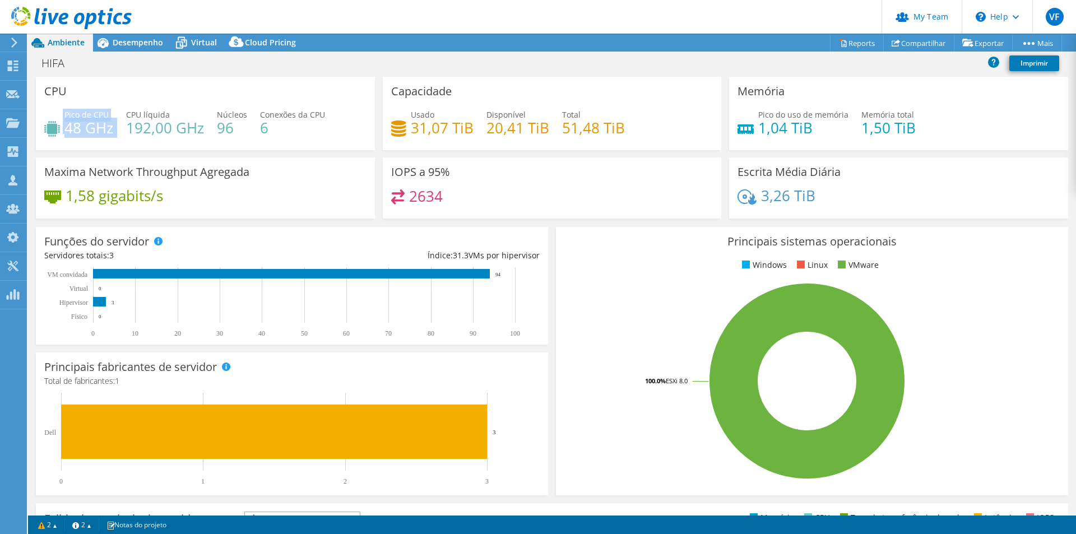
click at [96, 155] on div "CPU Pico de CPU 48 GHz CPU líquida 192,00 GHz Núcleos 96 Conexões da CPU 6" at bounding box center [205, 117] width 347 height 81
click at [94, 122] on h4 "48 GHz" at bounding box center [88, 128] width 49 height 12
drag, startPoint x: 62, startPoint y: 117, endPoint x: 96, endPoint y: 139, distance: 41.1
click at [96, 139] on div "Pico de CPU 48 GHz CPU líquida 192,00 GHz Núcleos 96 Conexões da CPU 6" at bounding box center [205, 127] width 322 height 36
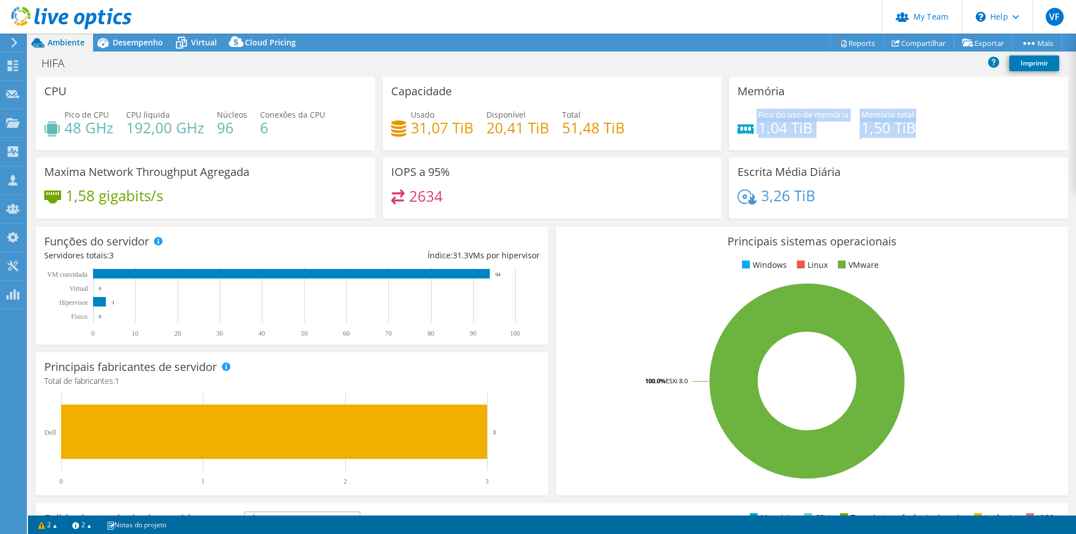
drag, startPoint x: 747, startPoint y: 111, endPoint x: 927, endPoint y: 155, distance: 185.3
click at [927, 155] on div "Memória Pico do uso de memória 1,04 TiB Memória total 1,50 TiB" at bounding box center [898, 117] width 347 height 81
click at [916, 140] on div "Pico do uso de memória 1,04 TiB Memória total 1,50 TiB" at bounding box center [899, 127] width 322 height 36
drag, startPoint x: 865, startPoint y: 129, endPoint x: 879, endPoint y: 133, distance: 14.6
click at [882, 128] on h4 "1,50 TiB" at bounding box center [888, 128] width 54 height 12
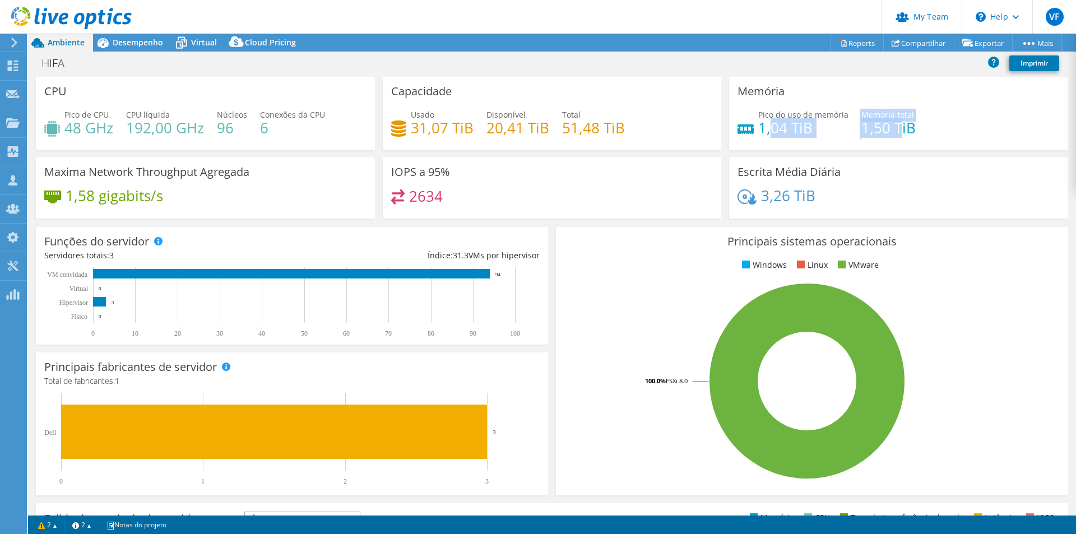
drag, startPoint x: 765, startPoint y: 129, endPoint x: 898, endPoint y: 141, distance: 133.4
click at [897, 137] on div "Pico do uso de memória 1,04 TiB Memória total 1,50 TiB" at bounding box center [899, 127] width 322 height 36
click at [907, 173] on div "Escrita Média Diária 3,26 TiB" at bounding box center [898, 187] width 339 height 61
drag, startPoint x: 765, startPoint y: 129, endPoint x: 896, endPoint y: 134, distance: 130.7
click at [893, 134] on div "Pico do uso de memória 1,04 TiB Memória total 1,50 TiB" at bounding box center [899, 127] width 322 height 36
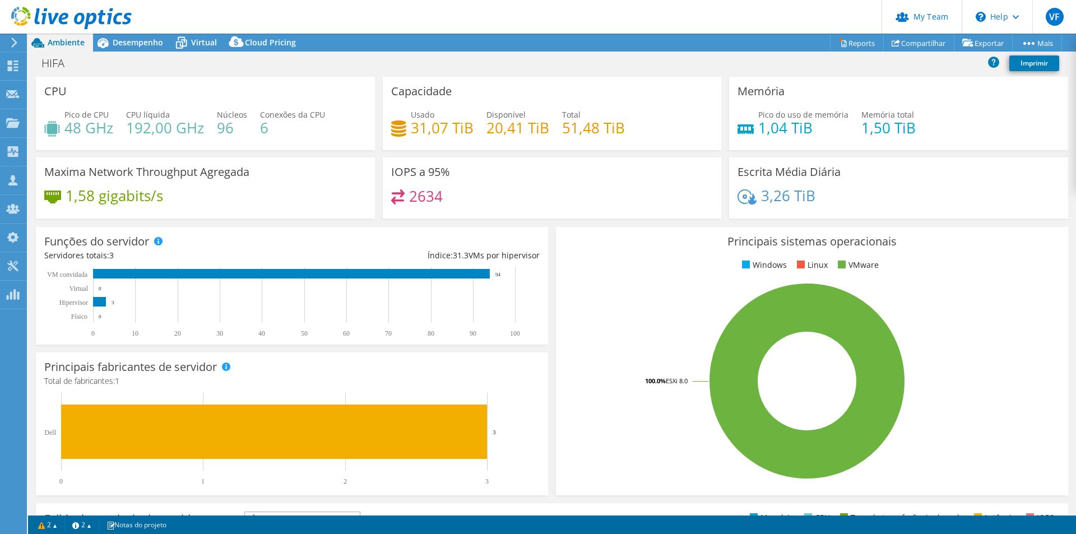
drag, startPoint x: 901, startPoint y: 135, endPoint x: 892, endPoint y: 147, distance: 15.4
click at [901, 134] on h4 "1,50 TiB" at bounding box center [888, 128] width 54 height 12
drag, startPoint x: 766, startPoint y: 133, endPoint x: 783, endPoint y: 132, distance: 17.4
click at [783, 132] on h4 "1,04 TiB" at bounding box center [803, 128] width 90 height 12
click at [204, 41] on span "Virtual" at bounding box center [204, 42] width 26 height 11
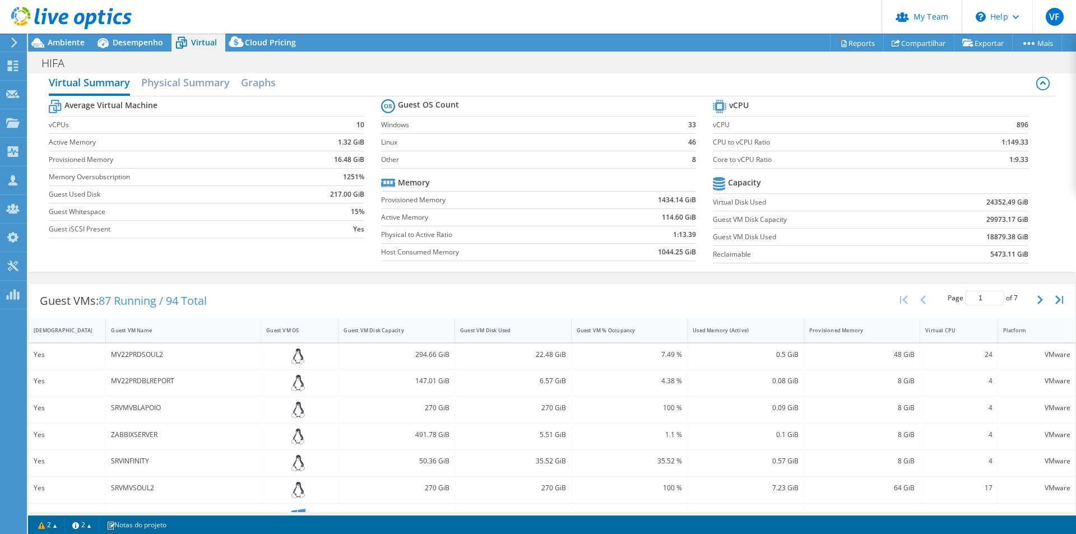
scroll to position [235, 0]
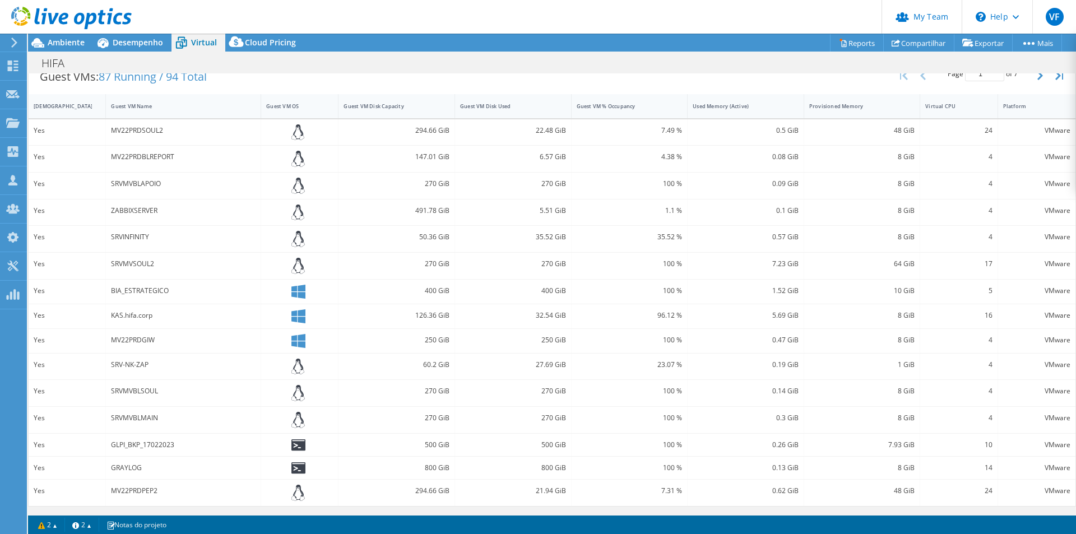
drag, startPoint x: 378, startPoint y: 356, endPoint x: 735, endPoint y: 344, distance: 357.3
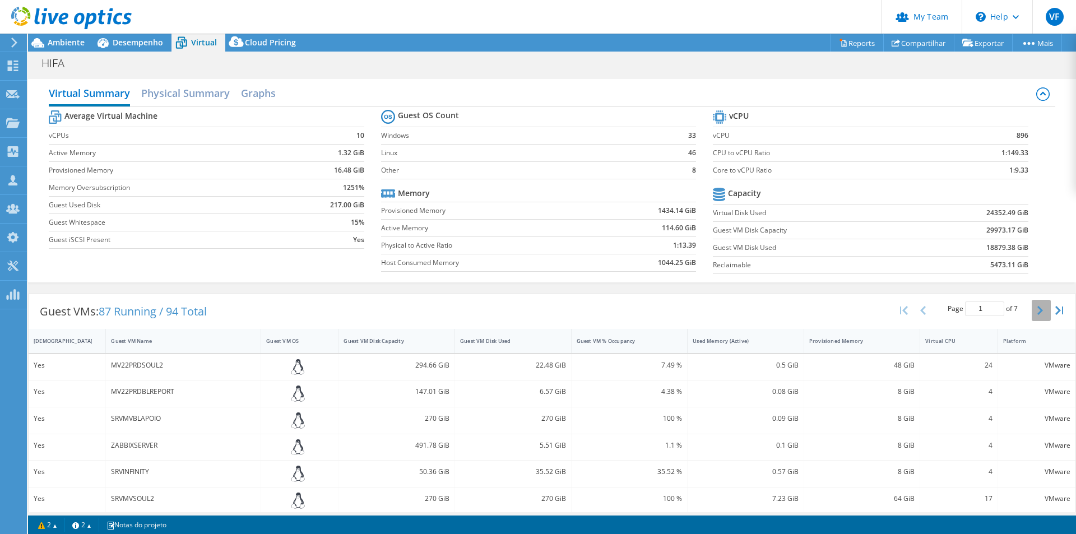
click at [1032, 300] on button "button" at bounding box center [1041, 310] width 19 height 21
click at [1032, 313] on button "button" at bounding box center [1041, 310] width 19 height 21
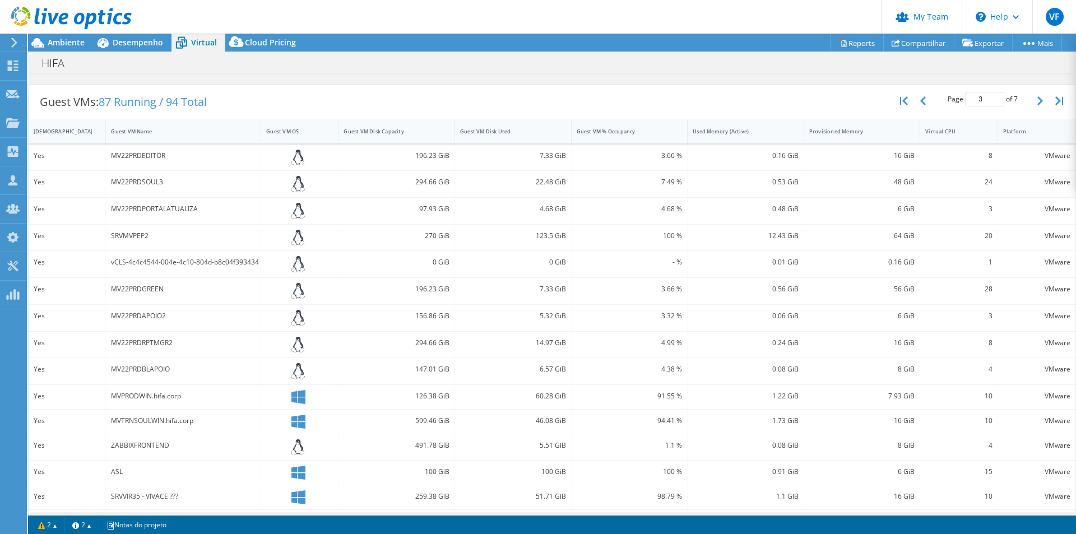
scroll to position [238, 0]
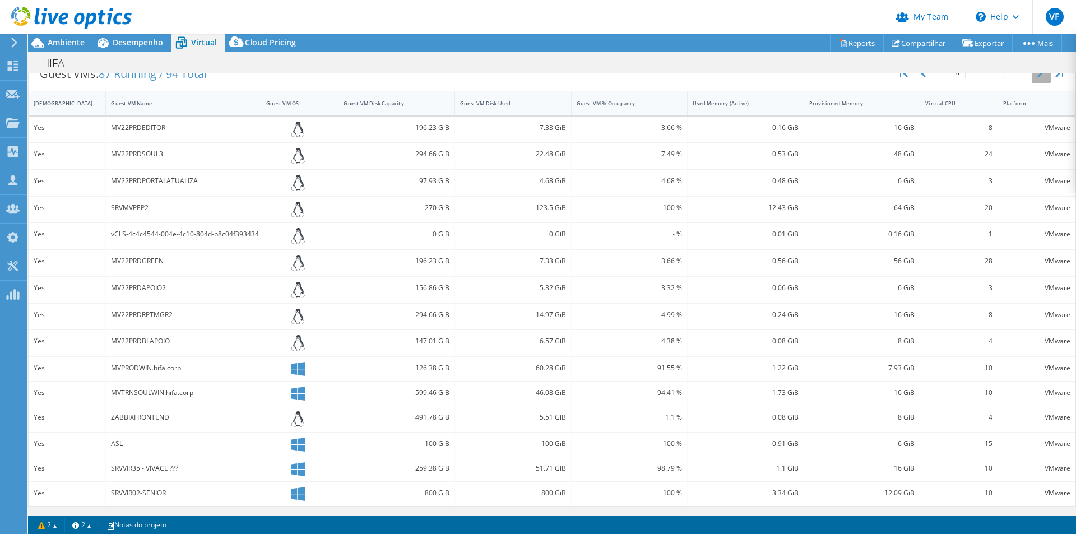
click at [1037, 74] on icon "button" at bounding box center [1040, 72] width 6 height 9
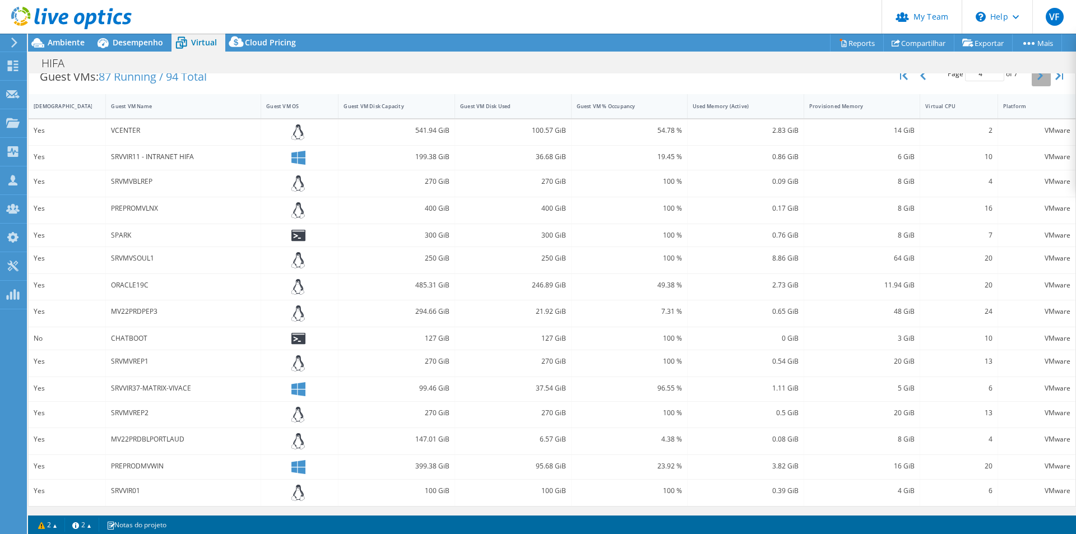
scroll to position [235, 0]
click at [1037, 74] on icon "button" at bounding box center [1040, 75] width 6 height 9
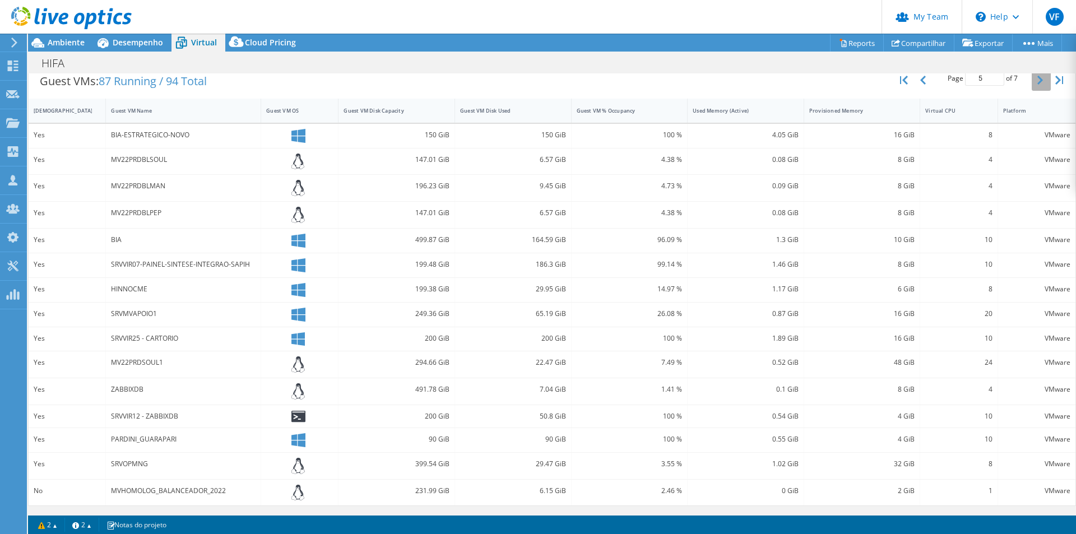
click at [1032, 74] on button "button" at bounding box center [1041, 80] width 19 height 21
type input "6"
